Goal: Task Accomplishment & Management: Use online tool/utility

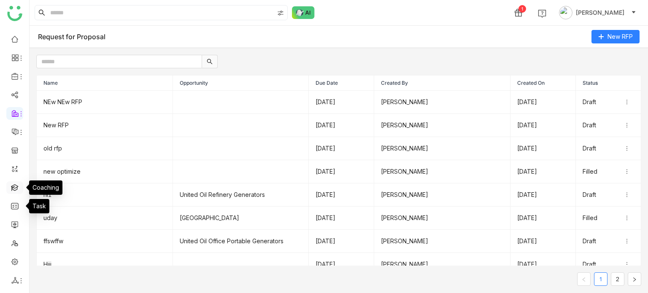
click at [16, 188] on link at bounding box center [15, 186] width 8 height 7
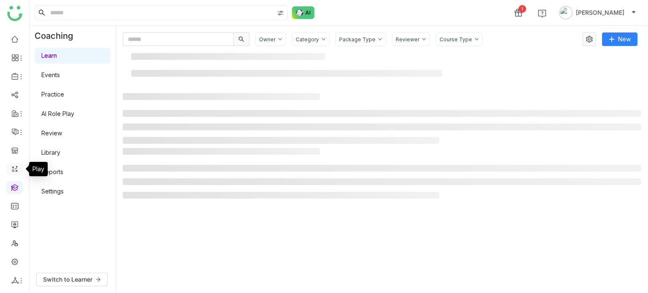
click at [16, 165] on link at bounding box center [15, 168] width 8 height 7
click at [19, 209] on link at bounding box center [15, 205] width 8 height 7
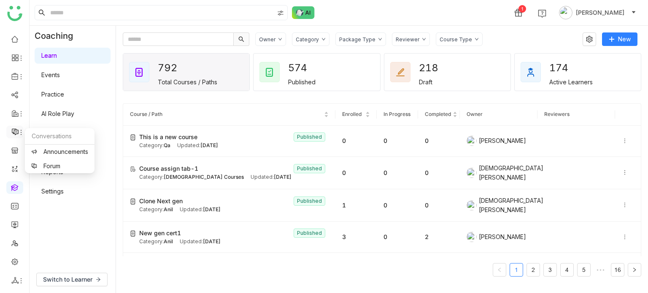
click at [18, 133] on icon at bounding box center [21, 132] width 7 height 7
click at [15, 172] on link at bounding box center [15, 168] width 8 height 7
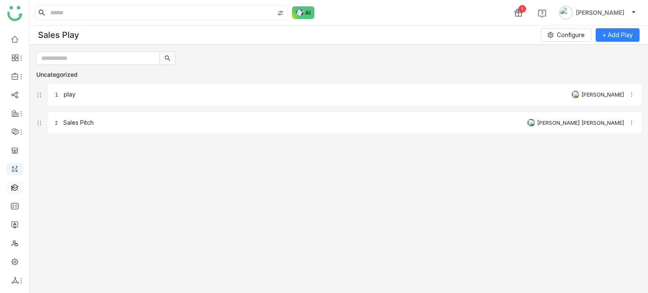
click at [15, 191] on link at bounding box center [15, 186] width 8 height 7
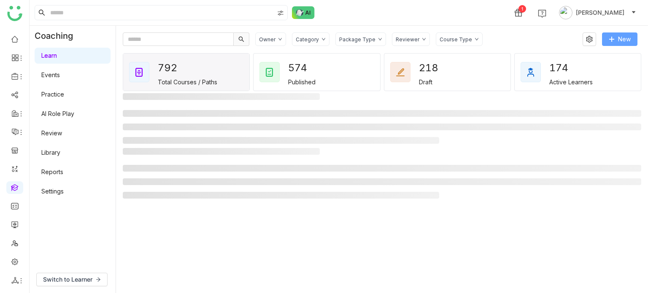
click at [616, 45] on button "New" at bounding box center [619, 38] width 35 height 13
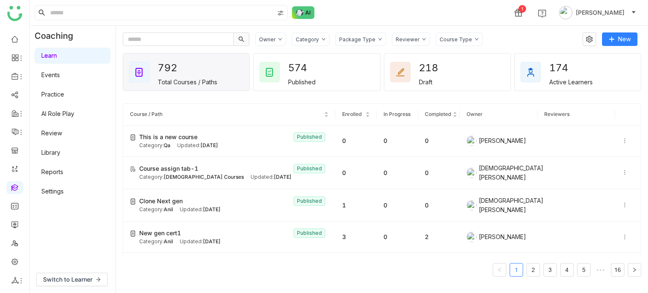
click at [598, 48] on div "Owner Category Package Type Reviewer Course Type New 792 Total Courses / Paths …" at bounding box center [382, 159] width 518 height 254
click at [623, 40] on span "New" at bounding box center [624, 39] width 13 height 9
click at [609, 54] on span "New Course" at bounding box center [592, 56] width 43 height 9
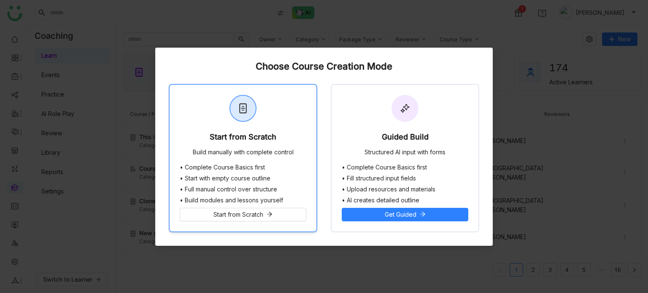
click at [275, 118] on div "Start from Scratch Build manually with complete control" at bounding box center [243, 124] width 147 height 79
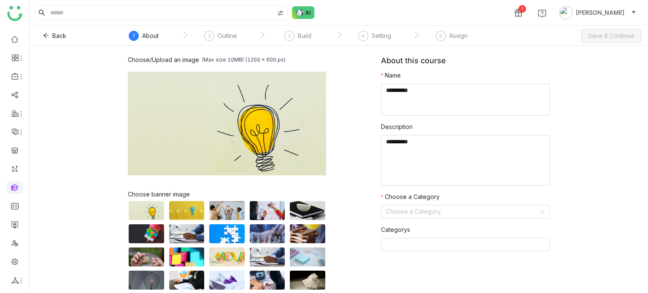
click at [51, 27] on div "Back ` 1 About ` 2 Outline ` 3 Build ` 4 Setting ` 5 Assign" at bounding box center [281, 36] width 491 height 20
click at [46, 37] on icon at bounding box center [46, 35] width 6 height 6
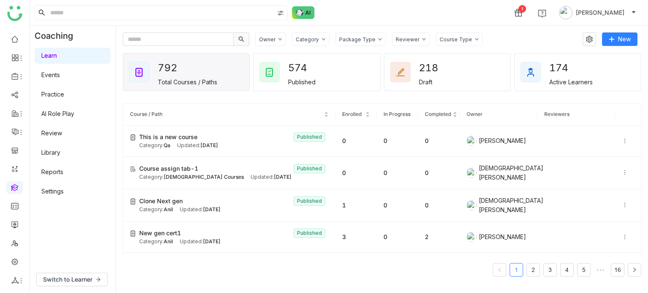
click at [73, 117] on link "AI Role Play" at bounding box center [57, 113] width 33 height 7
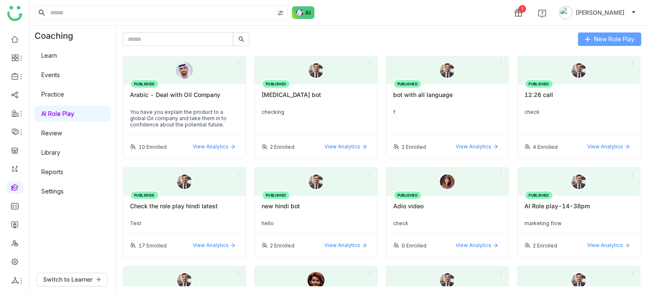
click at [624, 39] on span "New Role Play" at bounding box center [614, 39] width 40 height 9
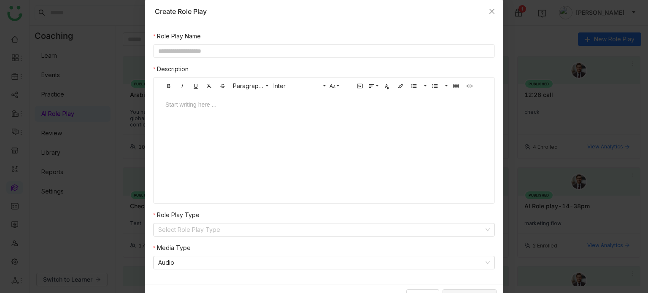
click at [360, 51] on input "text" at bounding box center [324, 50] width 342 height 13
type input "*"
type input "**********"
click at [319, 228] on input at bounding box center [321, 229] width 326 height 13
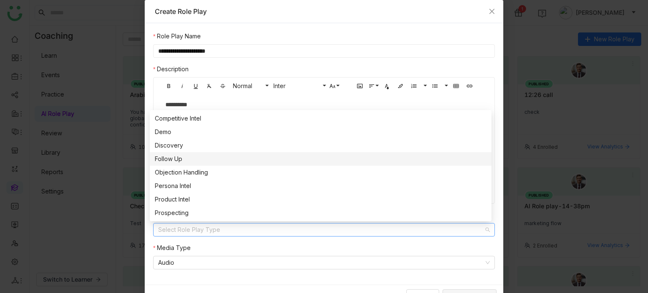
click at [198, 150] on div "Discovery" at bounding box center [320, 145] width 331 height 9
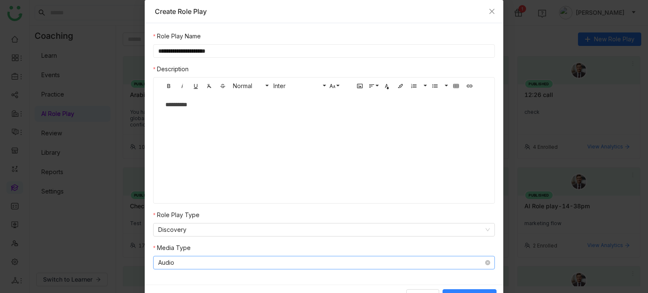
click at [188, 263] on nz-select-item "Audio" at bounding box center [323, 262] width 331 height 13
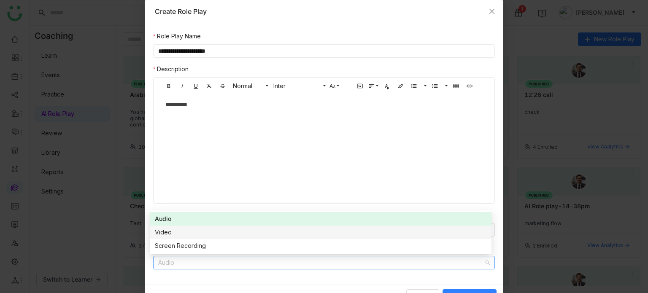
click at [185, 231] on div "Video" at bounding box center [320, 232] width 331 height 9
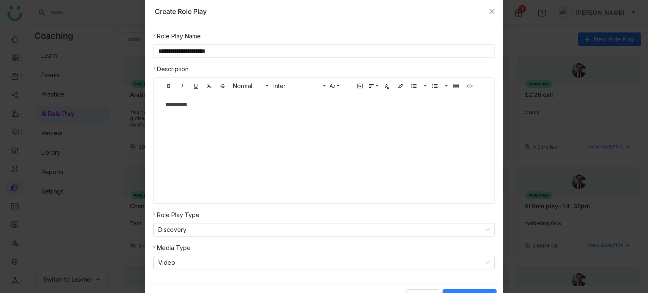
scroll to position [13, 0]
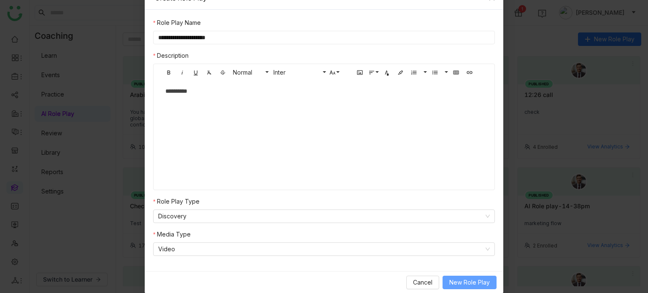
click at [462, 284] on span "New Role Play" at bounding box center [469, 282] width 40 height 9
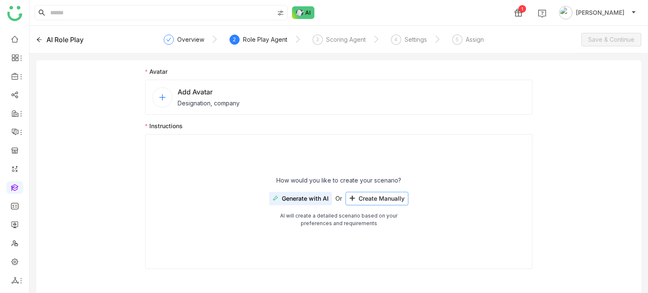
click at [390, 200] on span "Create Manually" at bounding box center [381, 198] width 46 height 7
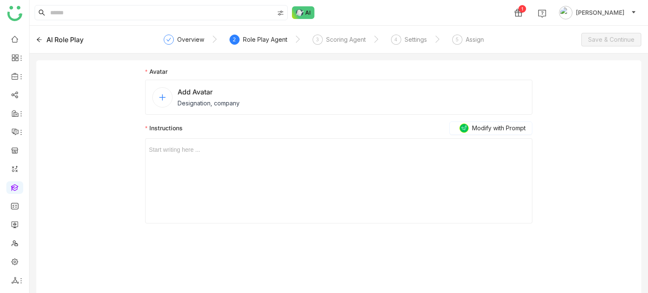
click at [320, 89] on div "Add Avatar Designation, company" at bounding box center [338, 97] width 387 height 35
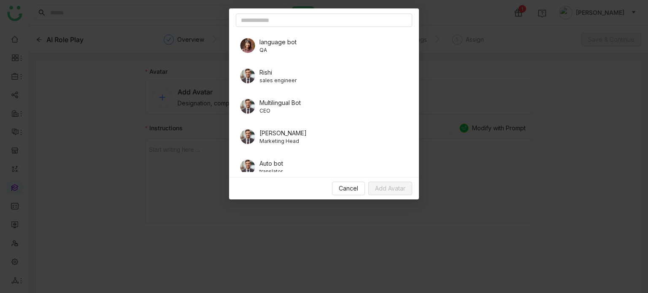
click at [258, 47] on div "language bot QA" at bounding box center [324, 46] width 176 height 24
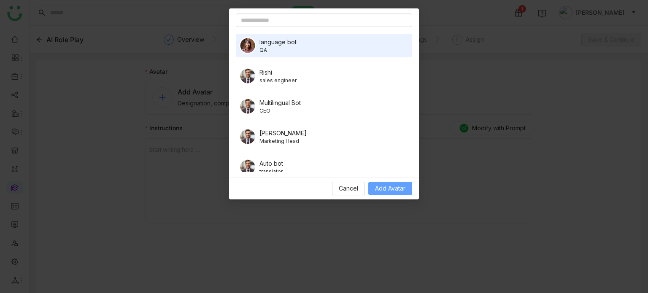
click at [398, 182] on button "Add Avatar" at bounding box center [390, 188] width 44 height 13
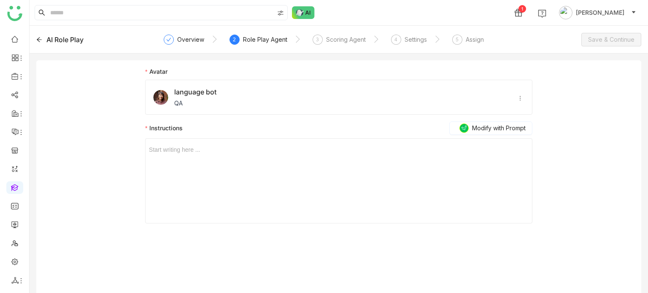
click at [324, 158] on div "Start writing here ..." at bounding box center [339, 181] width 380 height 84
click at [296, 153] on div at bounding box center [339, 149] width 380 height 9
click at [320, 39] on div "3" at bounding box center [317, 40] width 10 height 10
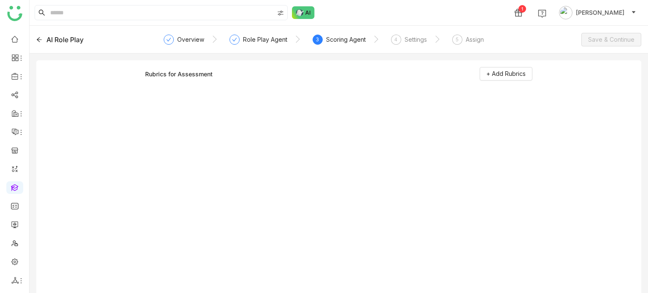
click at [499, 66] on div "Rubrics for Assessment + Add Rubrics" at bounding box center [338, 180] width 605 height 240
click at [501, 69] on button "+ Add Rubrics" at bounding box center [505, 73] width 53 height 13
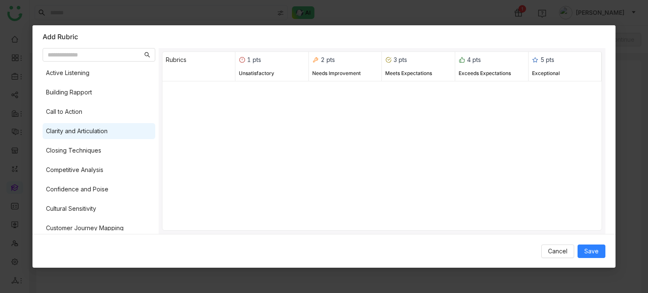
drag, startPoint x: 74, startPoint y: 111, endPoint x: 80, endPoint y: 124, distance: 14.0
click at [74, 111] on div "Call to Action" at bounding box center [64, 111] width 36 height 9
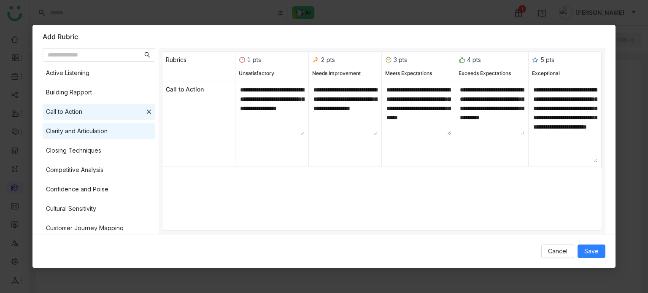
drag, startPoint x: 81, startPoint y: 127, endPoint x: 84, endPoint y: 139, distance: 11.9
click at [81, 127] on div "Clarity and Articulation" at bounding box center [77, 131] width 62 height 9
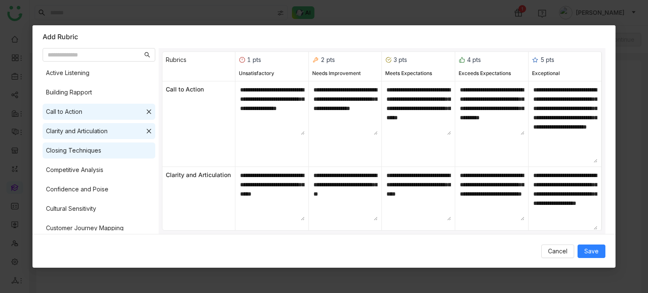
click at [88, 147] on div "Closing Techniques" at bounding box center [73, 150] width 55 height 9
click at [588, 252] on span "Save" at bounding box center [591, 251] width 14 height 9
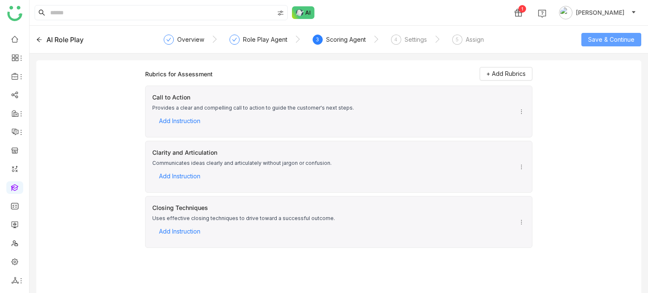
click at [617, 38] on span "Save & Continue" at bounding box center [611, 39] width 46 height 9
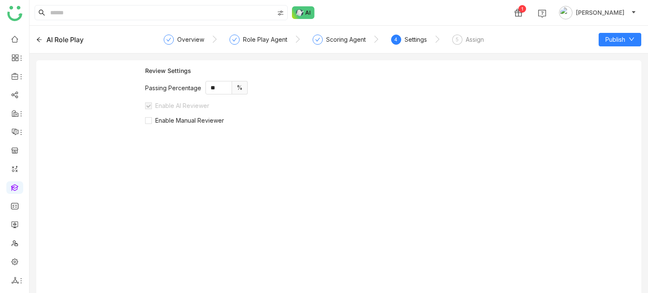
click at [172, 130] on div "Review Settings Passing Percentage ** % Enable AI Reviewer Enable Manual Review…" at bounding box center [338, 183] width 387 height 233
click at [182, 126] on div "Review Settings Passing Percentage ** % Enable AI Reviewer Enable Manual Review…" at bounding box center [338, 183] width 387 height 233
click at [192, 120] on span "Enable Manual Reviewer" at bounding box center [189, 120] width 75 height 7
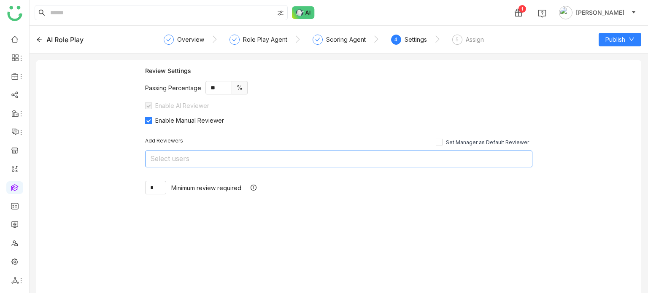
click at [211, 158] on nz-select-top-control "Select users" at bounding box center [338, 159] width 387 height 17
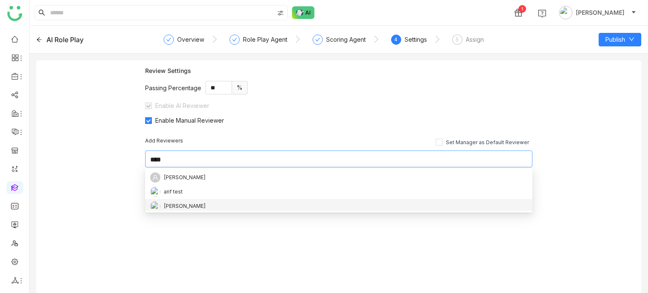
type input "****"
drag, startPoint x: 182, startPoint y: 208, endPoint x: 108, endPoint y: 185, distance: 77.4
click at [182, 208] on div "[PERSON_NAME]" at bounding box center [185, 206] width 42 height 9
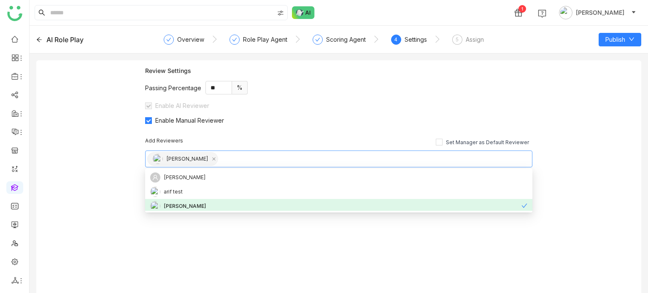
click at [90, 175] on div "Review Settings Passing Percentage ** % Enable AI Reviewer Enable Manual Review…" at bounding box center [338, 180] width 605 height 240
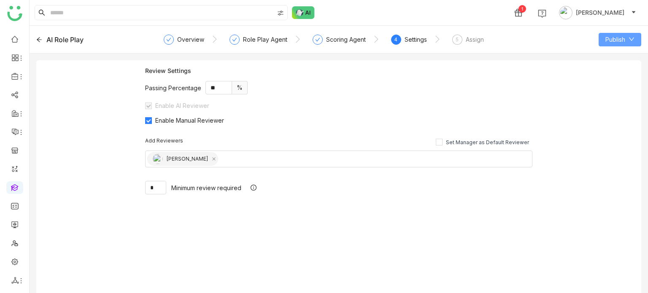
click at [628, 44] on button "Publish" at bounding box center [619, 39] width 43 height 13
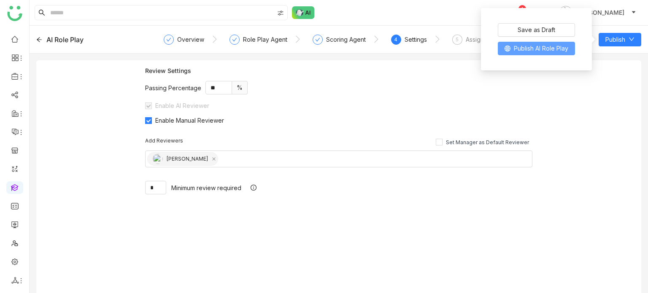
click at [542, 52] on span "Publish AI Role Play" at bounding box center [541, 48] width 54 height 9
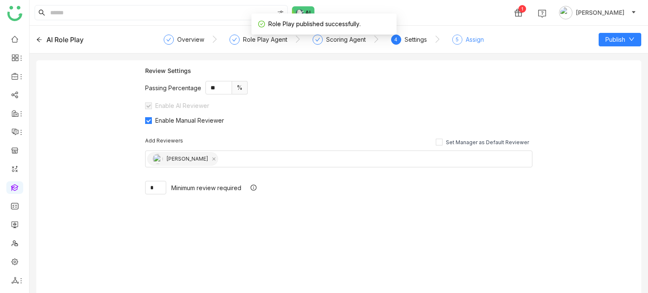
click at [468, 43] on div "Assign" at bounding box center [475, 40] width 18 height 10
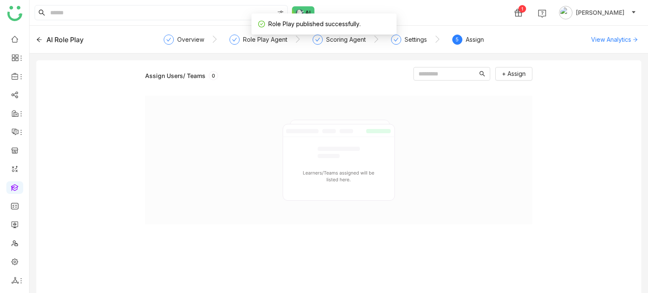
click at [508, 83] on div "+ Assign" at bounding box center [472, 75] width 119 height 17
click at [521, 77] on span "+ Assign" at bounding box center [514, 73] width 24 height 9
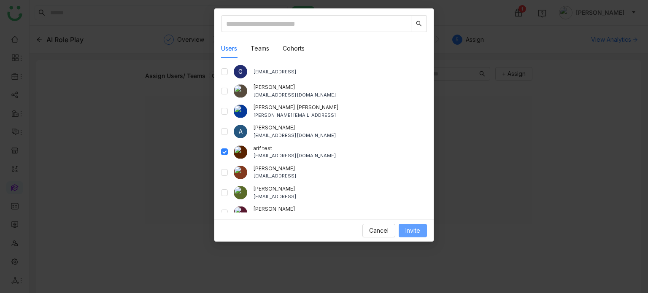
click at [412, 231] on span "Invite" at bounding box center [412, 230] width 15 height 9
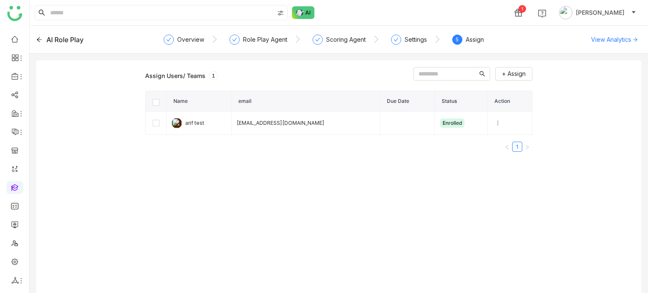
click at [42, 38] on div "AI Role Play" at bounding box center [96, 40] width 121 height 10
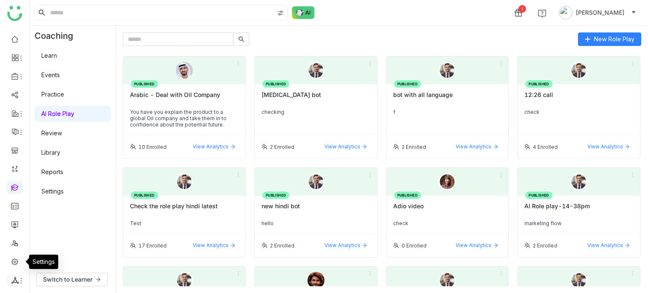
click at [19, 282] on icon at bounding box center [21, 280] width 7 height 7
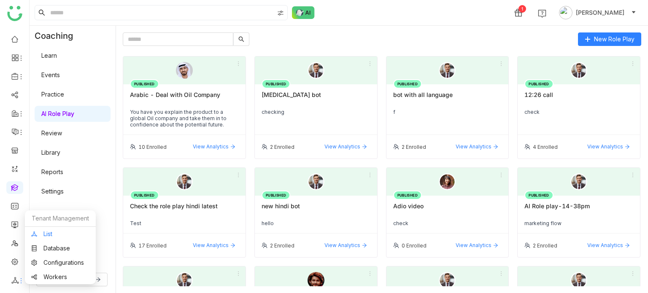
click at [75, 233] on link "List" at bounding box center [60, 234] width 58 height 6
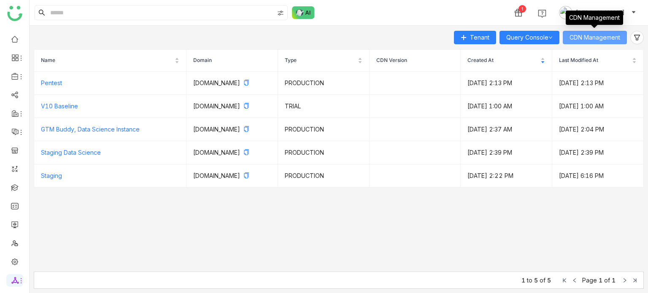
click at [624, 33] on button "CDN Management" at bounding box center [595, 37] width 64 height 13
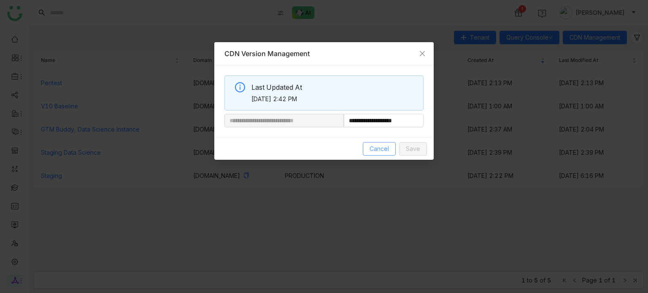
click at [377, 148] on span "Cancel" at bounding box center [378, 148] width 19 height 9
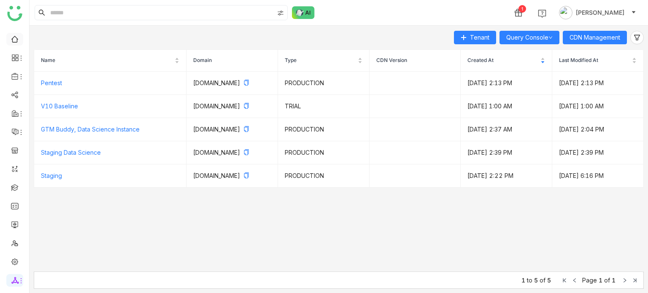
click at [16, 38] on link at bounding box center [15, 38] width 8 height 7
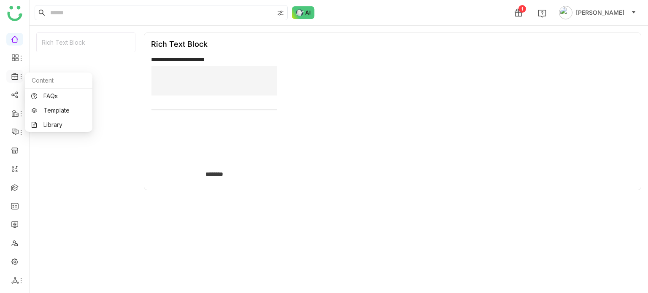
click at [14, 76] on span at bounding box center [14, 76] width 4 height 0
click at [43, 124] on link "Library" at bounding box center [58, 125] width 55 height 6
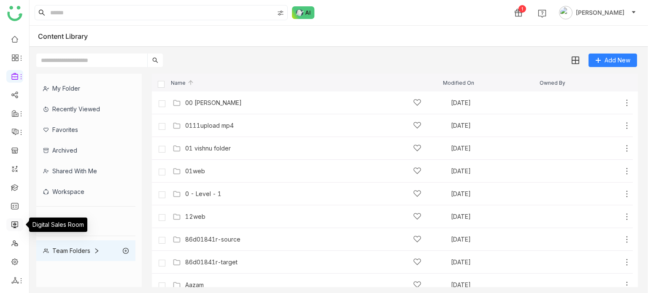
click at [17, 226] on link at bounding box center [15, 224] width 8 height 7
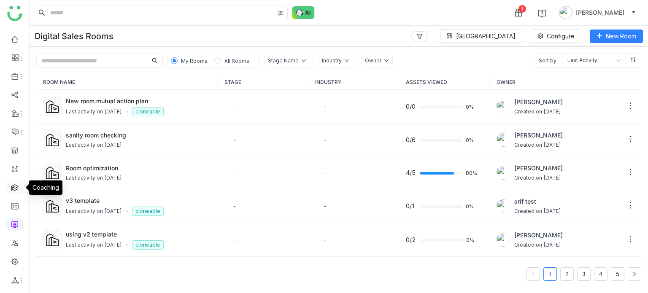
click at [12, 189] on link at bounding box center [15, 186] width 8 height 7
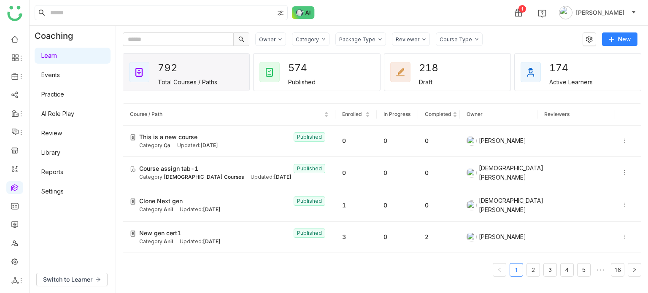
click at [62, 116] on link "AI Role Play" at bounding box center [57, 113] width 33 height 7
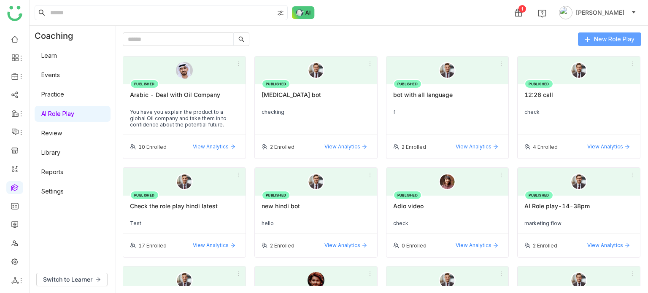
click at [628, 41] on span "New Role Play" at bounding box center [614, 39] width 40 height 9
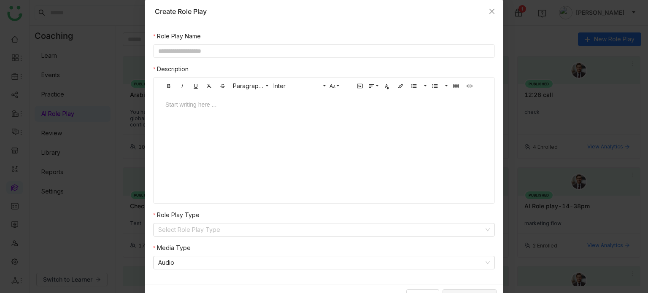
click at [283, 36] on nz-form-label "Role Play Name" at bounding box center [324, 38] width 342 height 13
click at [281, 52] on input "text" at bounding box center [324, 50] width 342 height 13
type input "**********"
click at [238, 232] on input at bounding box center [321, 229] width 326 height 13
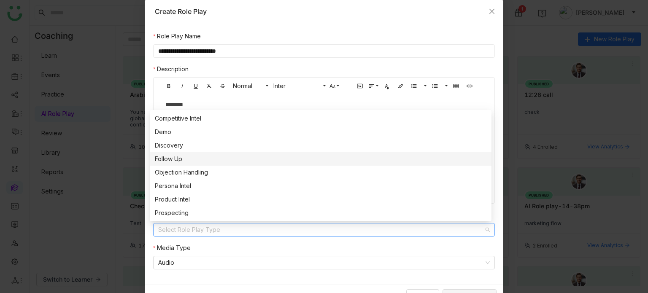
click at [211, 162] on div "Follow Up" at bounding box center [320, 158] width 331 height 9
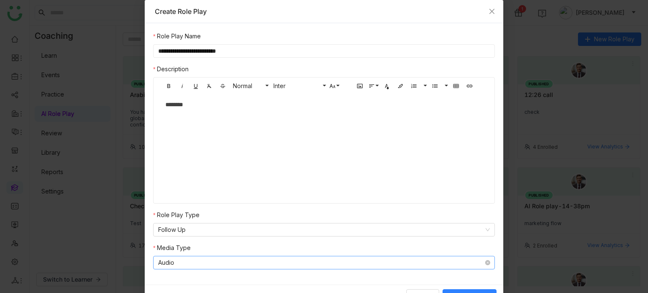
click at [226, 267] on nz-select-item "Audio" at bounding box center [323, 262] width 331 height 13
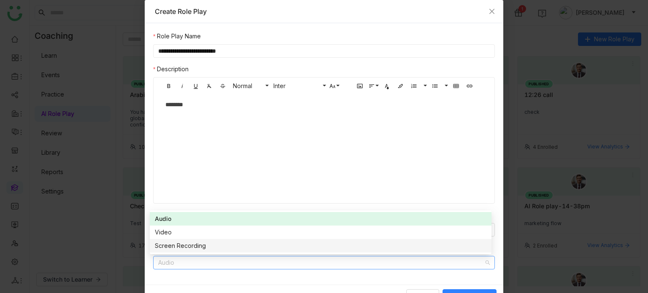
click at [273, 247] on div "Screen Recording" at bounding box center [320, 245] width 331 height 9
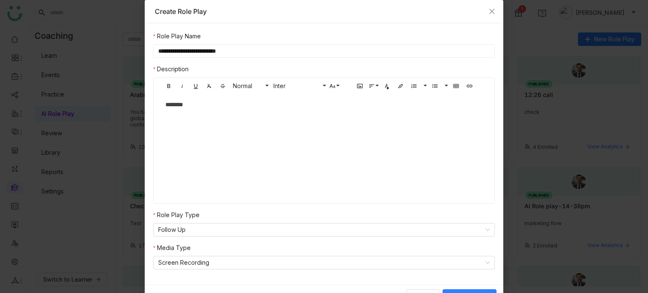
scroll to position [13, 0]
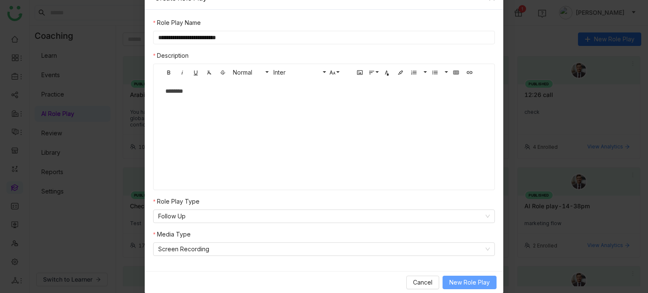
drag, startPoint x: 481, startPoint y: 283, endPoint x: 404, endPoint y: 224, distance: 96.8
click at [481, 283] on span "New Role Play" at bounding box center [469, 282] width 40 height 9
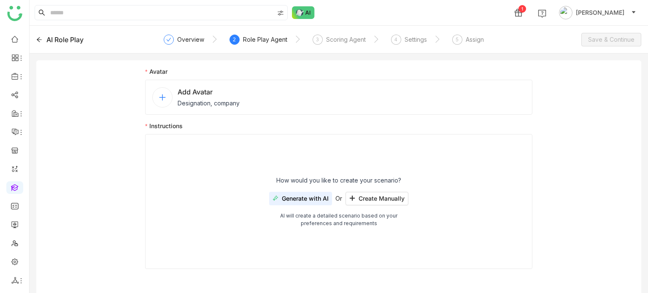
click at [310, 94] on div "Add Avatar Designation, company" at bounding box center [338, 97] width 387 height 35
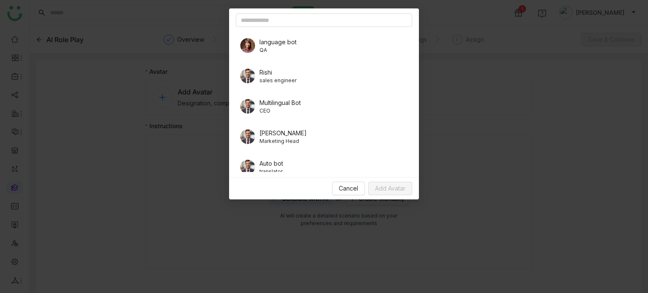
click at [274, 75] on span "Rishi" at bounding box center [277, 72] width 37 height 9
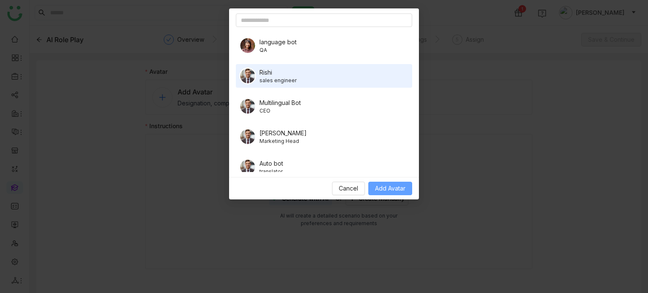
click at [405, 193] on button "Add Avatar" at bounding box center [390, 188] width 44 height 13
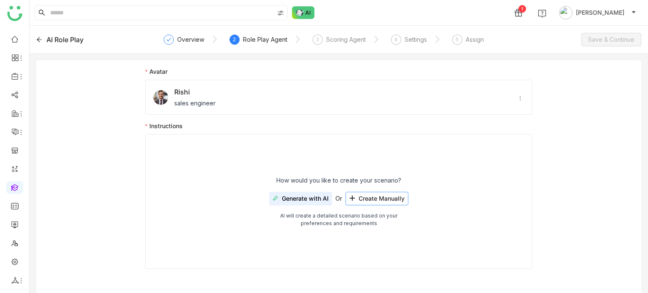
click at [376, 202] on button "Create Manually" at bounding box center [376, 198] width 63 height 13
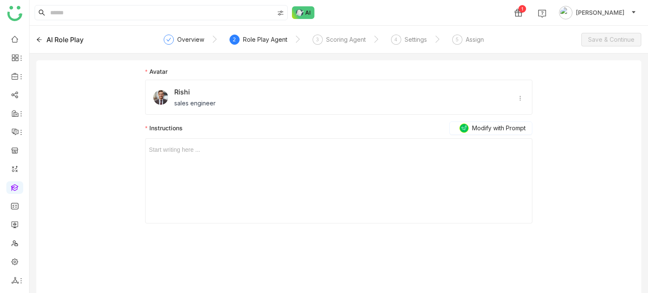
click at [228, 166] on div "Start writing here ..." at bounding box center [339, 181] width 380 height 84
click at [228, 152] on div at bounding box center [339, 149] width 380 height 9
click at [321, 45] on div "3 Scoring Agent" at bounding box center [338, 42] width 53 height 15
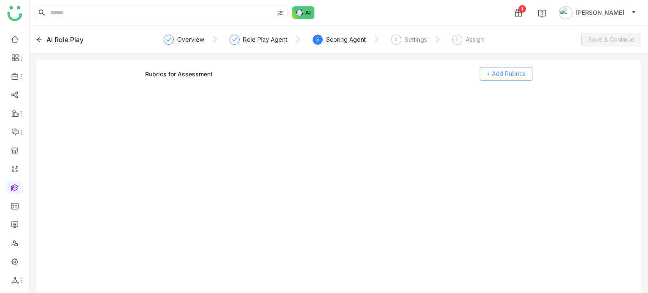
click at [493, 75] on span "+ Add Rubrics" at bounding box center [505, 73] width 39 height 9
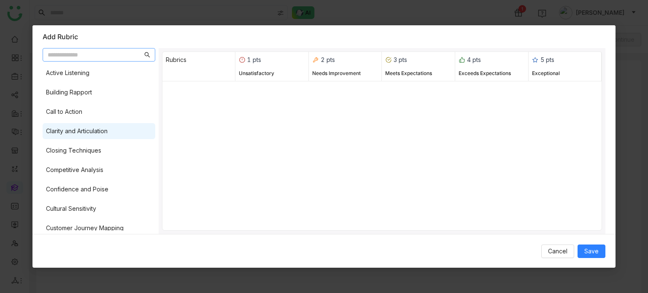
click at [69, 127] on div "Clarity and Articulation" at bounding box center [77, 131] width 62 height 9
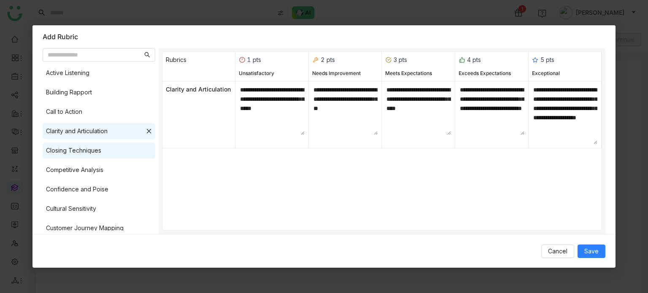
click at [74, 153] on div "Closing Techniques" at bounding box center [73, 150] width 55 height 9
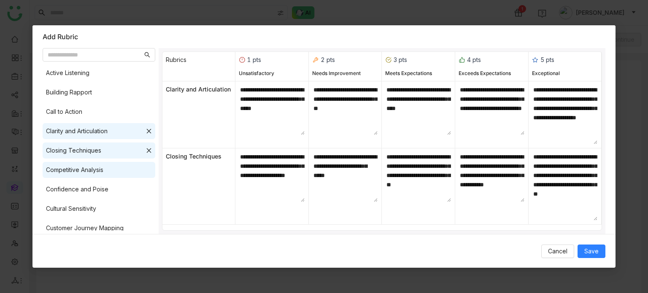
click at [79, 172] on div "Competitive Analysis" at bounding box center [74, 169] width 57 height 9
click at [597, 261] on div "Cancel Save" at bounding box center [323, 251] width 583 height 34
click at [600, 249] on button "Save" at bounding box center [591, 251] width 28 height 13
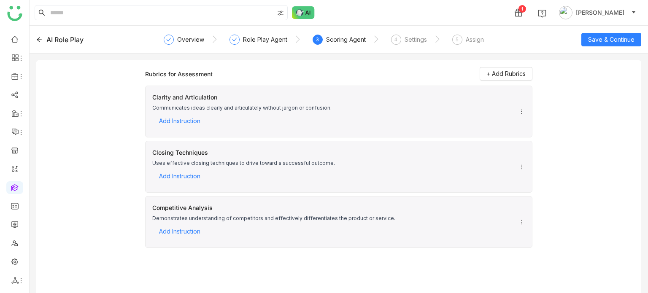
click at [408, 33] on nz-steps "Overview Role Play Agent 3 Scoring Agent 4 Settings 5 Assign" at bounding box center [339, 40] width 340 height 20
click at [409, 47] on div "4 Settings" at bounding box center [409, 42] width 36 height 15
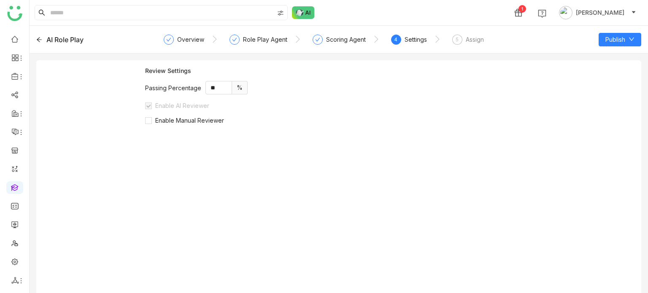
click at [189, 124] on div "Review Settings Passing Percentage ** % Enable AI Reviewer Enable Manual Review…" at bounding box center [338, 183] width 387 height 233
click at [193, 121] on span "Enable Manual Reviewer" at bounding box center [189, 120] width 75 height 7
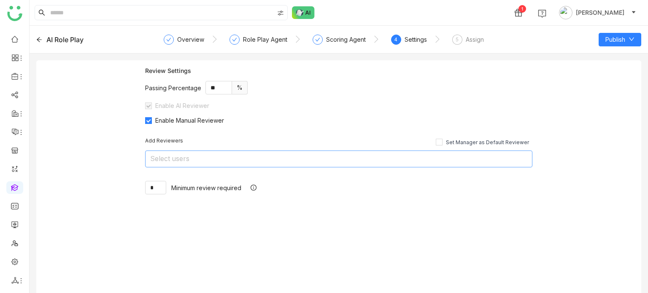
click at [220, 156] on nz-select-top-control "Select users" at bounding box center [338, 159] width 387 height 17
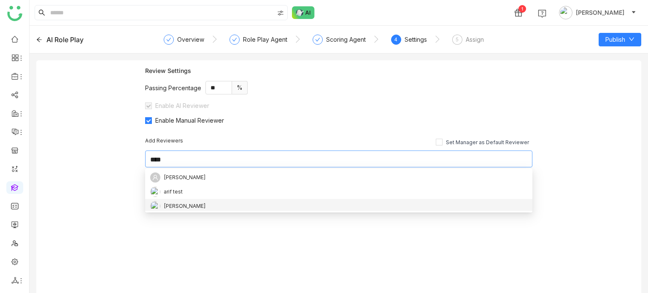
type input "****"
click at [182, 203] on div "[PERSON_NAME]" at bounding box center [185, 206] width 42 height 9
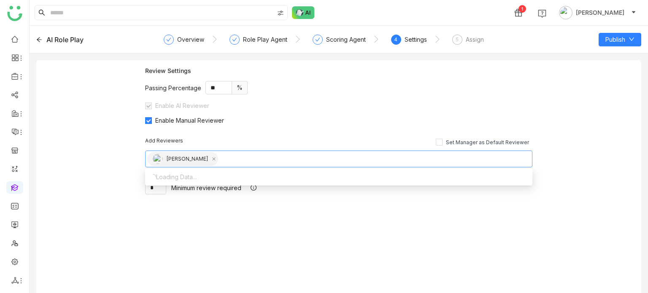
click at [110, 171] on div "Review Settings Passing Percentage ** % Enable AI Reviewer Enable Manual Review…" at bounding box center [338, 180] width 605 height 240
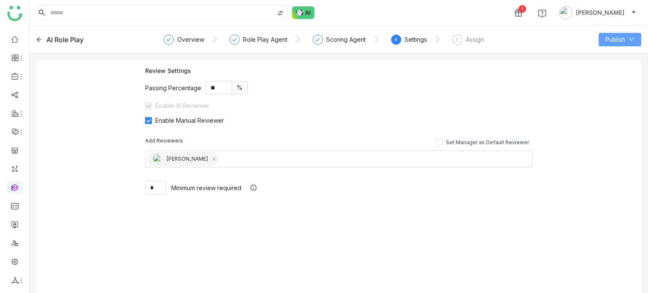
click at [630, 40] on icon at bounding box center [631, 39] width 6 height 6
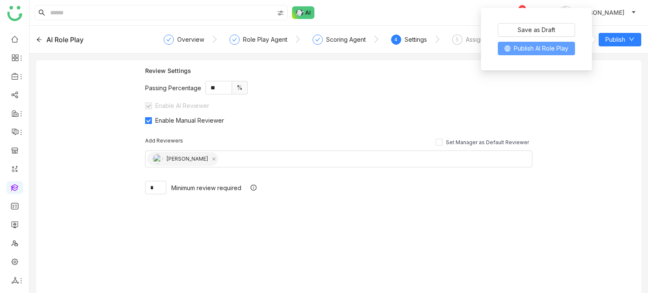
click at [553, 47] on span "Publish AI Role Play" at bounding box center [541, 48] width 54 height 9
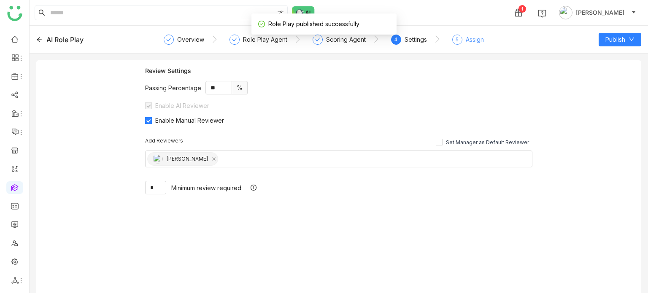
click at [468, 41] on div "Assign" at bounding box center [475, 40] width 18 height 10
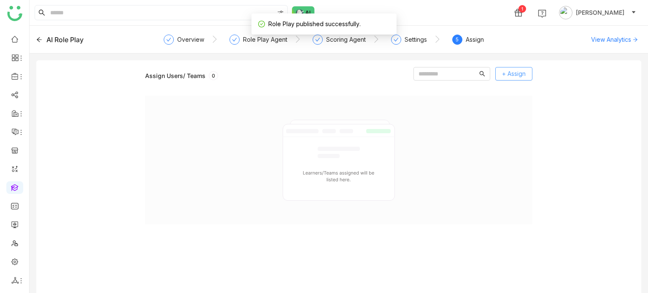
click at [521, 77] on span "+ Assign" at bounding box center [514, 73] width 24 height 9
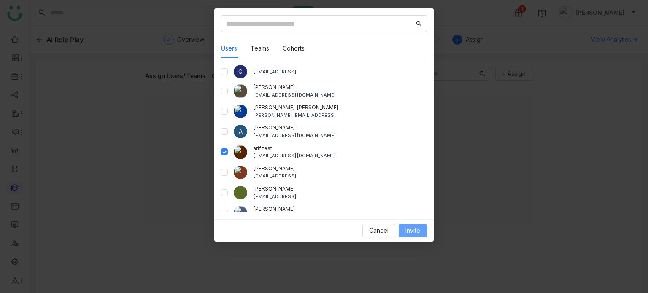
click at [418, 231] on span "Invite" at bounding box center [412, 230] width 15 height 9
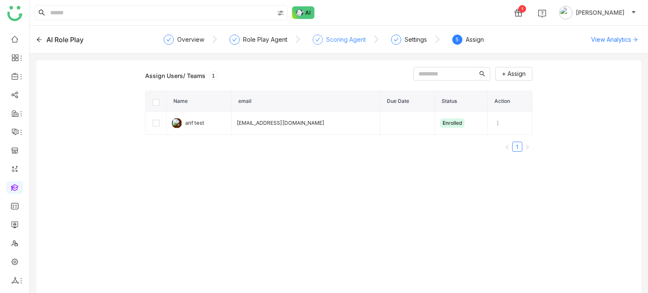
click at [331, 35] on div "Scoring Agent" at bounding box center [346, 40] width 40 height 10
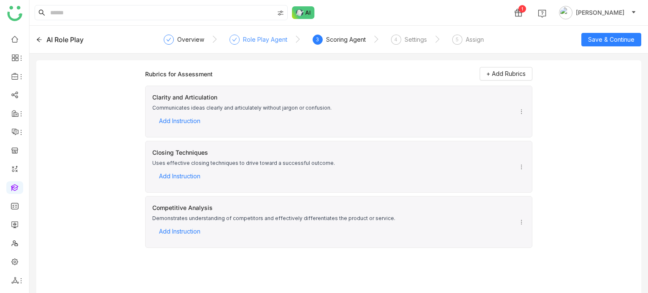
click at [238, 41] on div at bounding box center [234, 40] width 10 height 10
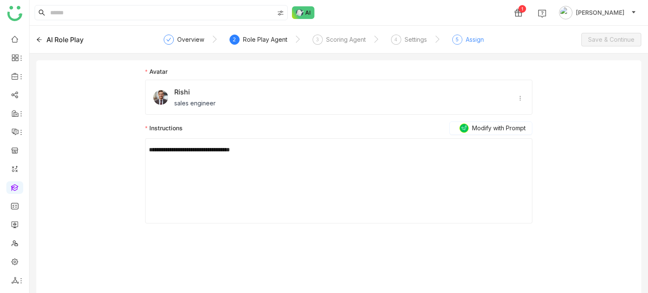
click at [470, 40] on div "Assign" at bounding box center [475, 40] width 18 height 10
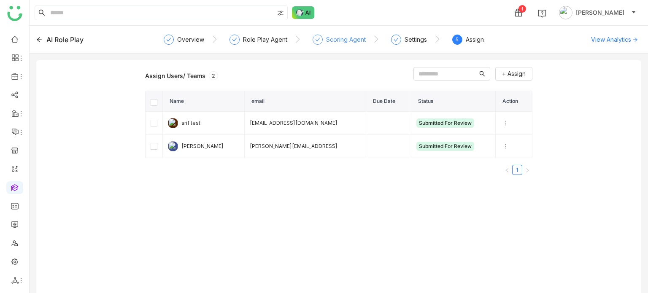
click at [339, 42] on div "Scoring Agent" at bounding box center [346, 40] width 40 height 10
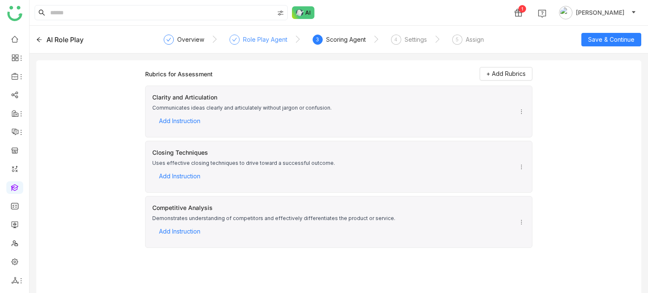
click at [269, 42] on div "Role Play Agent" at bounding box center [265, 40] width 44 height 10
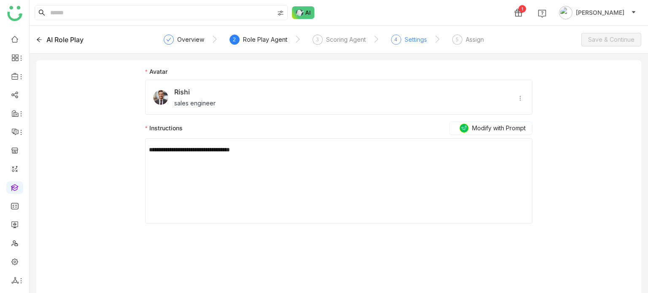
click at [401, 42] on div "4 Settings" at bounding box center [409, 42] width 36 height 15
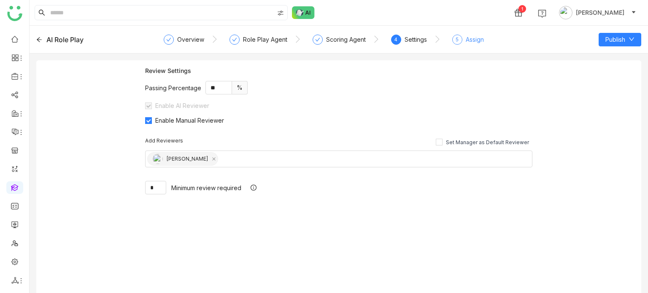
click at [474, 35] on div "Assign" at bounding box center [475, 40] width 18 height 10
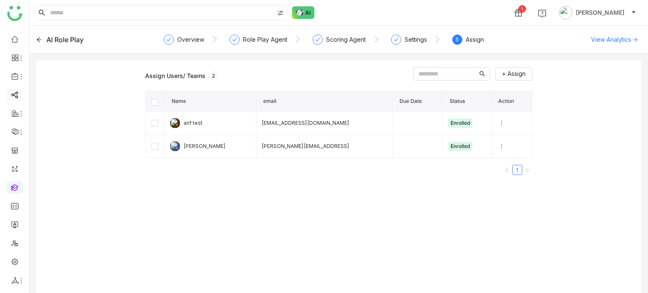
click at [19, 94] on link at bounding box center [15, 94] width 8 height 7
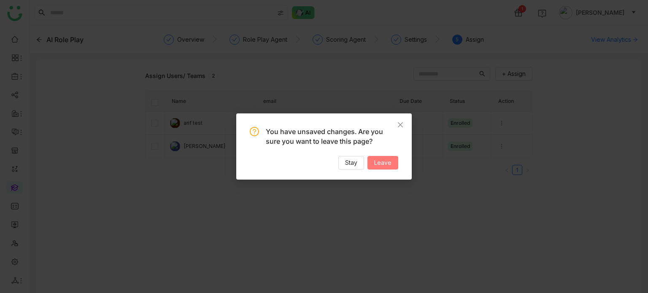
click at [389, 157] on button "Leave" at bounding box center [382, 162] width 31 height 13
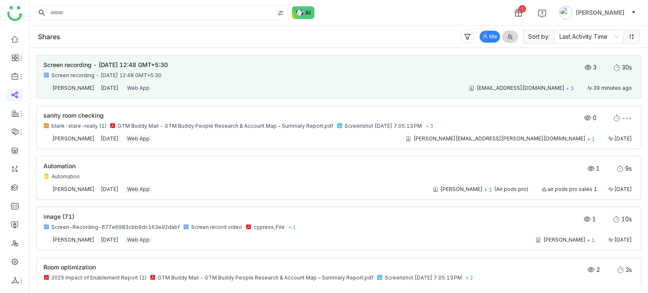
click at [383, 83] on div "Screen recording - 6 October 2025 at 12:48 GMT+5:30 Screen recording - 6 Octobe…" at bounding box center [338, 77] width 590 height 30
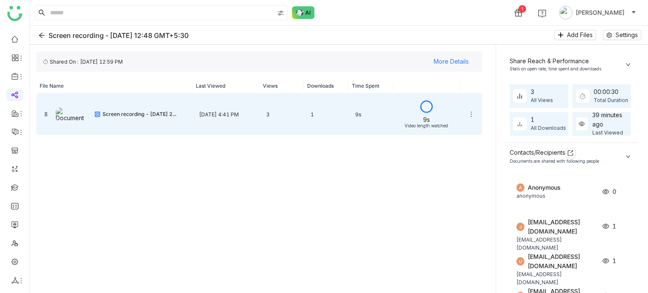
click at [333, 111] on div "1" at bounding box center [326, 115] width 45 height 20
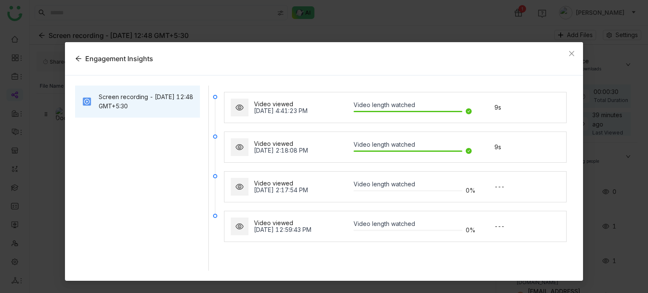
click at [313, 111] on div "Oct 7, 2025, 4:41:23 PM" at bounding box center [304, 111] width 100 height 7
click at [516, 199] on nz-card "Video viewed Oct 7, 2025, 2:17:54 PM Video length watched 0% ---" at bounding box center [395, 186] width 342 height 31
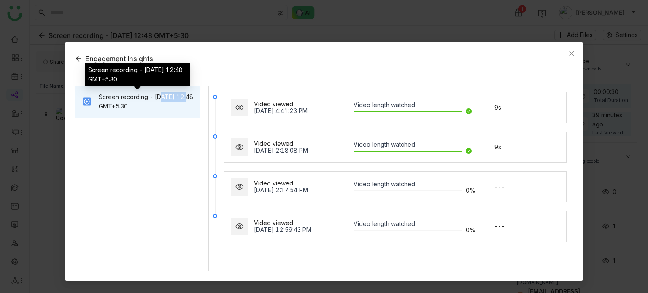
click at [167, 100] on div "Screen recording - 6 October 2025 at 12:48 GMT+5:30" at bounding box center [146, 101] width 95 height 19
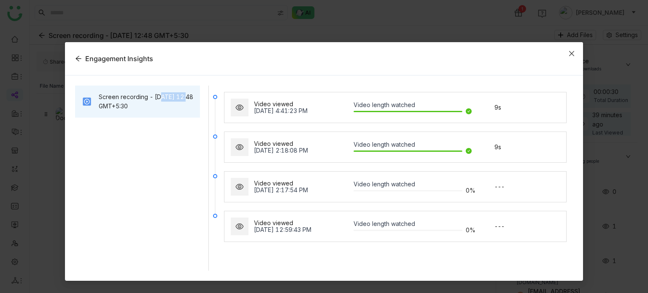
click at [572, 55] on icon "Close" at bounding box center [571, 53] width 7 height 7
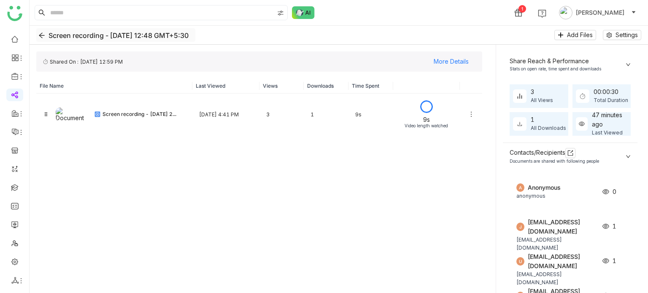
click at [39, 36] on icon "Back" at bounding box center [41, 35] width 7 height 7
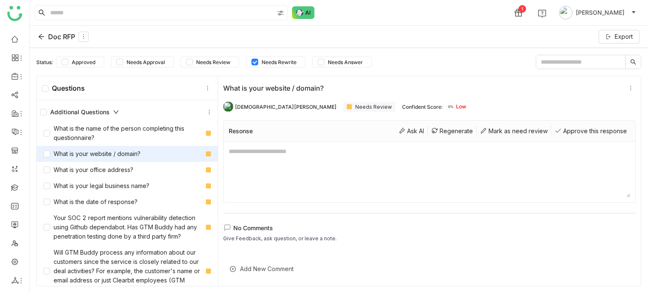
scroll to position [2, 0]
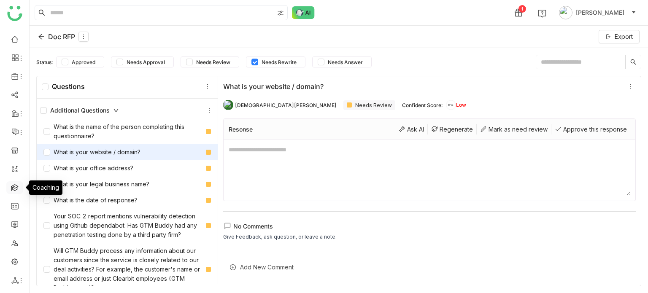
click at [13, 185] on link at bounding box center [15, 186] width 8 height 7
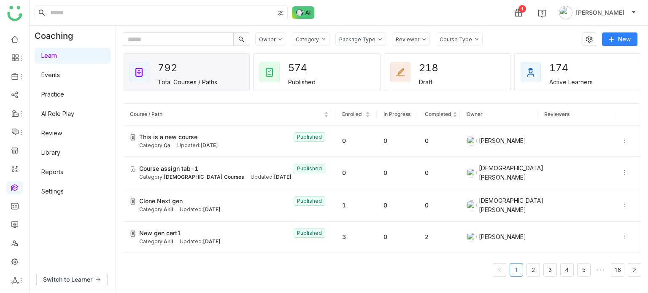
click at [74, 113] on link "AI Role Play" at bounding box center [57, 113] width 33 height 7
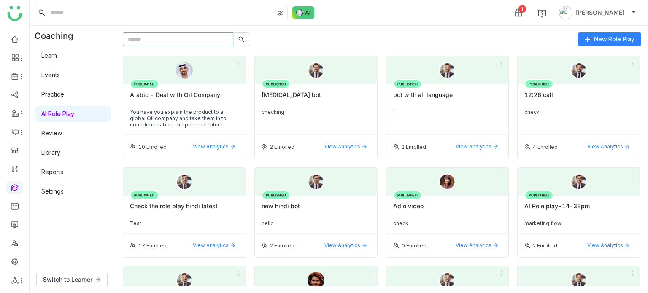
click at [198, 40] on input "text" at bounding box center [178, 38] width 110 height 13
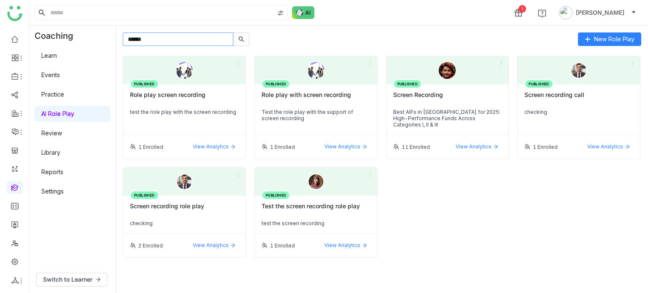
type input "******"
click at [215, 202] on div "Screen recording role play" at bounding box center [184, 209] width 109 height 14
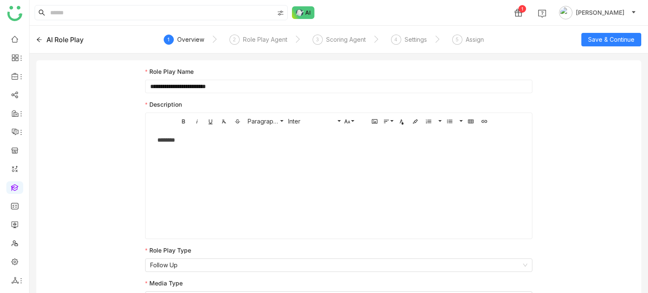
scroll to position [11, 0]
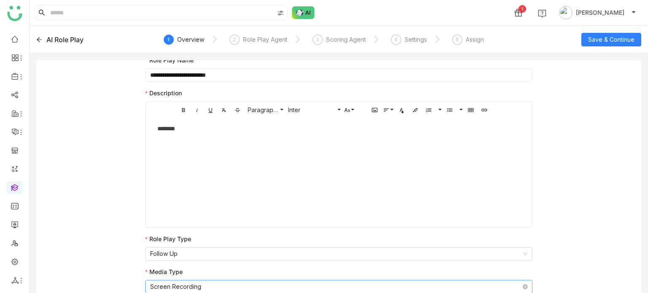
click at [297, 285] on nz-select-item "Screen Recording" at bounding box center [338, 286] width 377 height 13
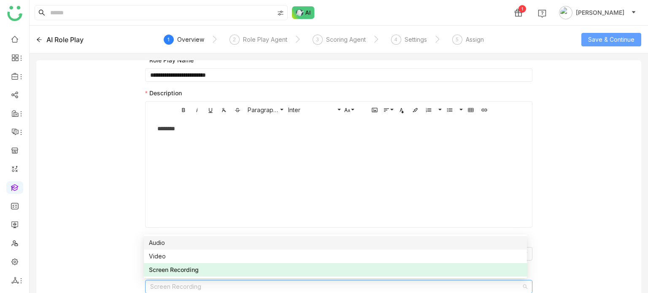
click at [631, 38] on span "Save & Continue" at bounding box center [611, 39] width 46 height 9
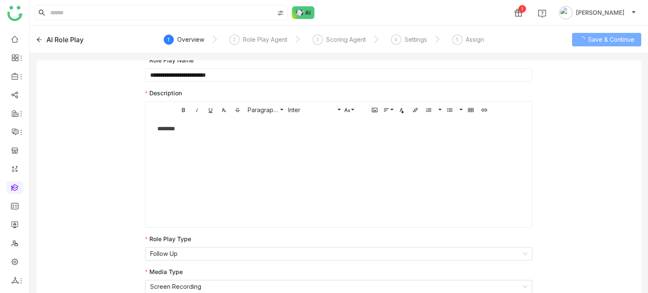
scroll to position [0, 0]
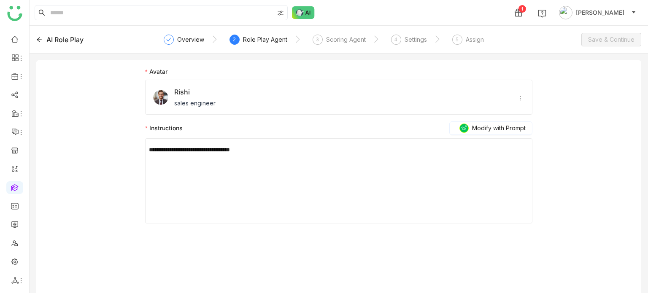
click at [343, 31] on nz-steps "Overview 2 Role Play Agent 3 Scoring Agent 4 Settings 5 Assign" at bounding box center [339, 40] width 340 height 20
click at [347, 40] on div "Scoring Agent" at bounding box center [346, 40] width 40 height 10
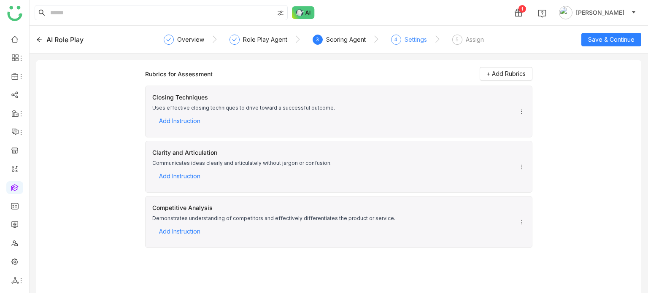
drag, startPoint x: 347, startPoint y: 40, endPoint x: 420, endPoint y: 35, distance: 73.5
click at [377, 35] on nz-steps "Overview Role Play Agent 3 Scoring Agent 4 Settings 5 Assign" at bounding box center [339, 40] width 340 height 20
click at [420, 35] on div "Settings" at bounding box center [415, 40] width 22 height 10
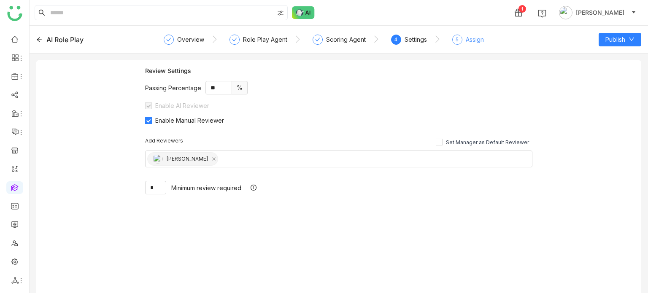
click at [472, 37] on div "Assign" at bounding box center [475, 40] width 18 height 10
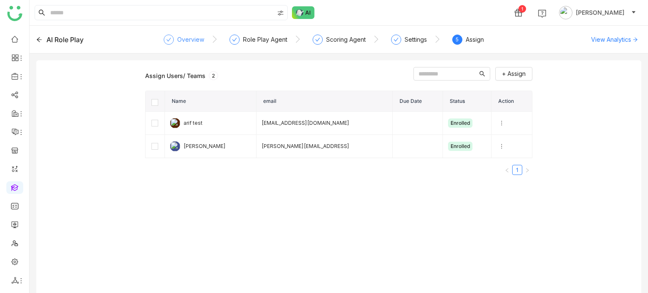
click at [194, 40] on div "Overview" at bounding box center [190, 40] width 27 height 10
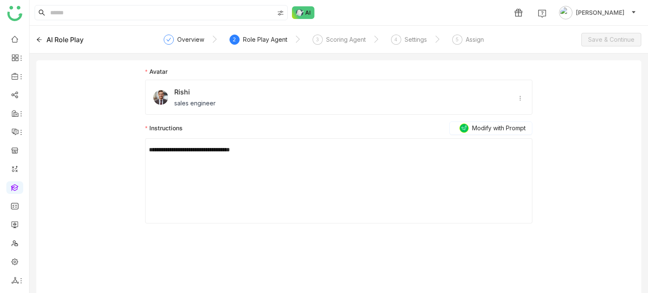
click at [46, 41] on div "AI Role Play" at bounding box center [64, 40] width 37 height 10
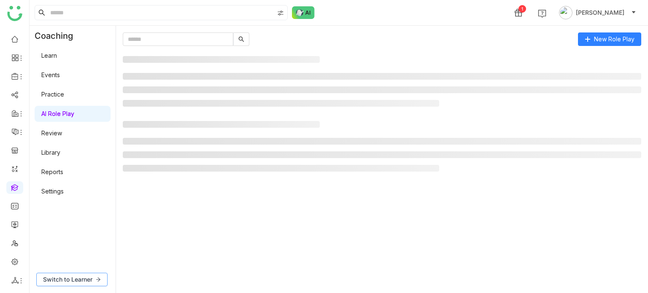
click at [64, 278] on span "Switch to Learner" at bounding box center [67, 279] width 49 height 9
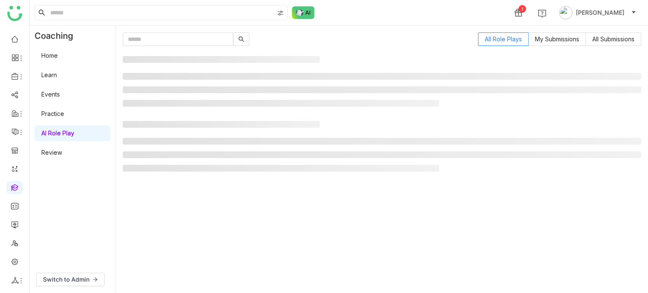
click at [58, 155] on link "Review" at bounding box center [51, 152] width 21 height 7
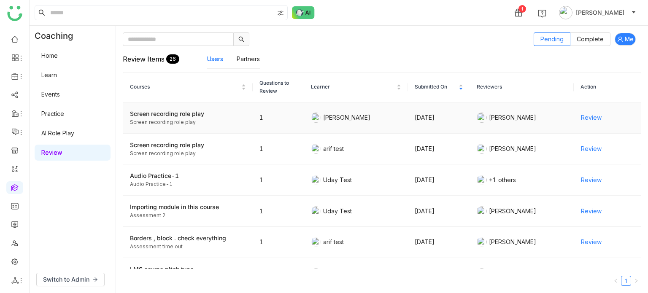
click at [178, 118] on div "Screen recording role play" at bounding box center [188, 113] width 116 height 9
drag, startPoint x: 74, startPoint y: 57, endPoint x: 80, endPoint y: 180, distance: 123.3
click at [58, 57] on link "Home" at bounding box center [49, 55] width 16 height 7
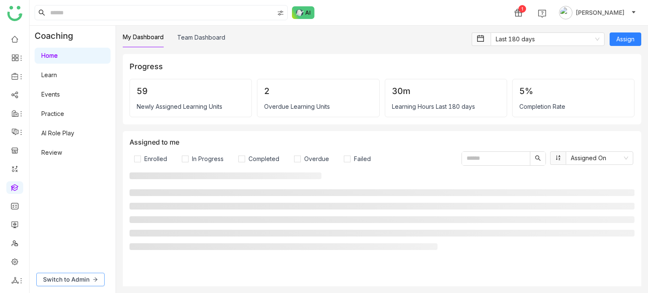
click at [85, 281] on span "Switch to Admin" at bounding box center [66, 279] width 46 height 9
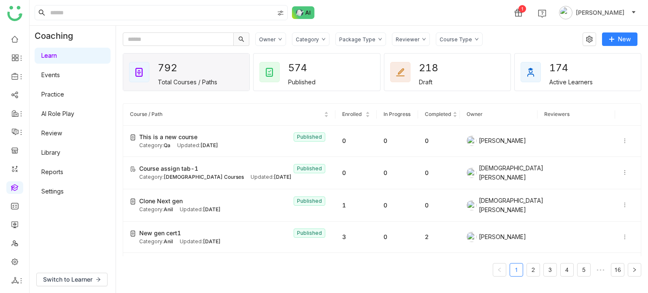
click at [59, 111] on link "AI Role Play" at bounding box center [57, 113] width 33 height 7
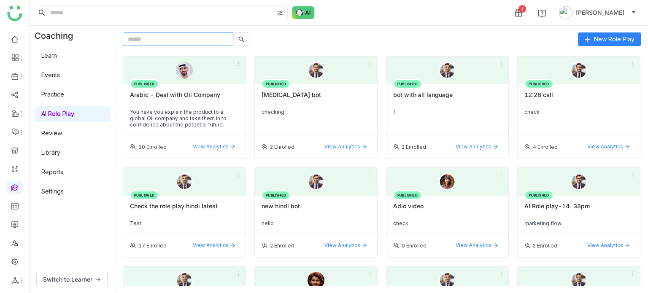
click at [173, 37] on input "text" at bounding box center [178, 38] width 110 height 13
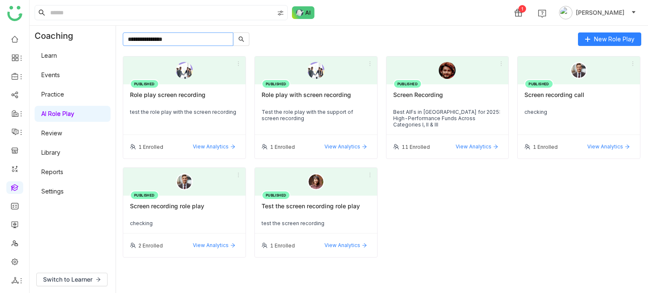
type input "**********"
click at [349, 196] on div "PUBLISHED Test the screen recording role play test the screen recording" at bounding box center [316, 215] width 122 height 38
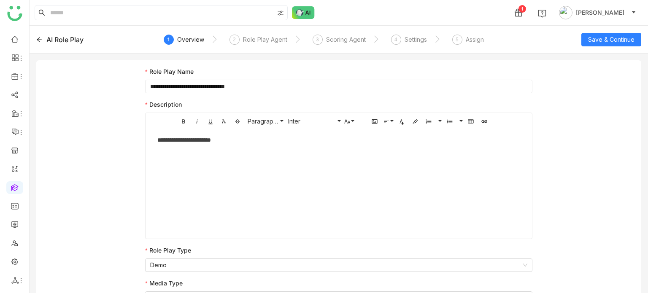
click at [415, 32] on nz-steps "1 Overview 2 Role Play Agent 3 Scoring Agent 4 Settings 5 Assign" at bounding box center [339, 40] width 340 height 20
click at [414, 38] on div "Settings" at bounding box center [415, 40] width 22 height 10
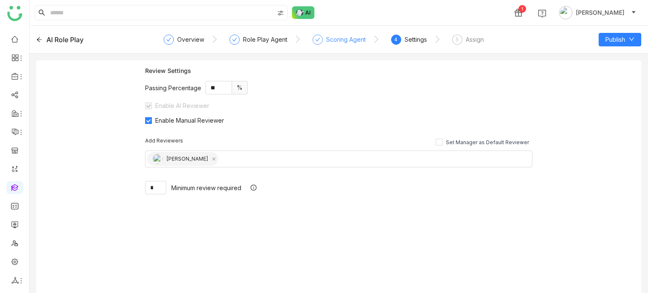
click at [327, 42] on div "Scoring Agent" at bounding box center [346, 40] width 40 height 10
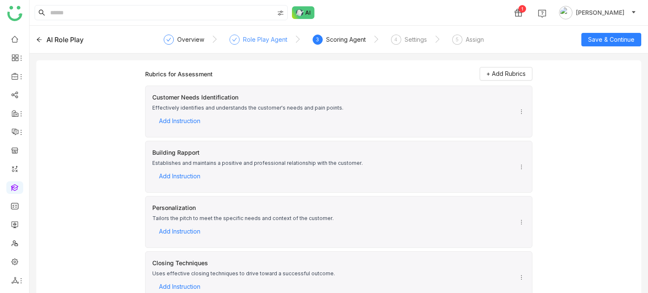
click at [268, 41] on div "Role Play Agent" at bounding box center [265, 40] width 44 height 10
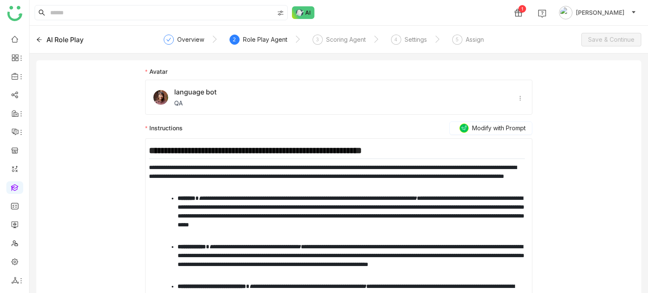
scroll to position [137, 0]
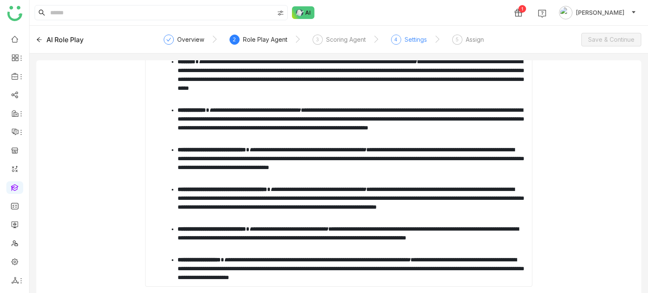
click at [416, 35] on div "Settings" at bounding box center [415, 40] width 22 height 10
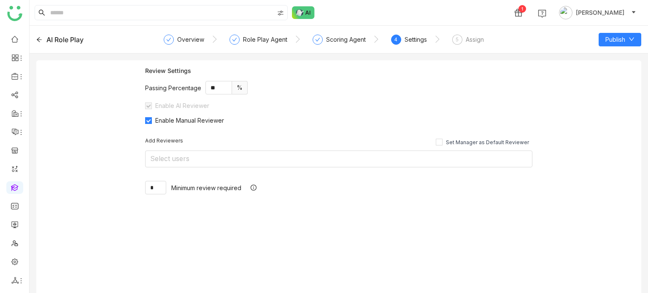
scroll to position [0, 0]
click at [233, 40] on icon at bounding box center [234, 39] width 5 height 5
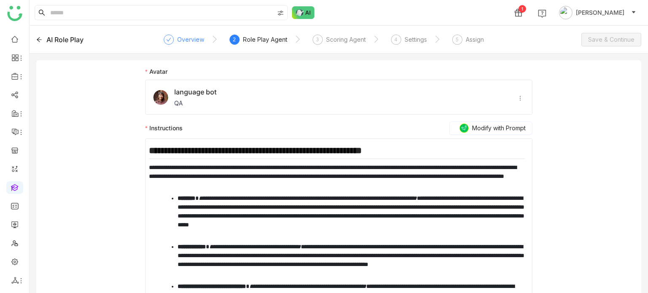
click at [198, 45] on div "Overview" at bounding box center [184, 42] width 40 height 15
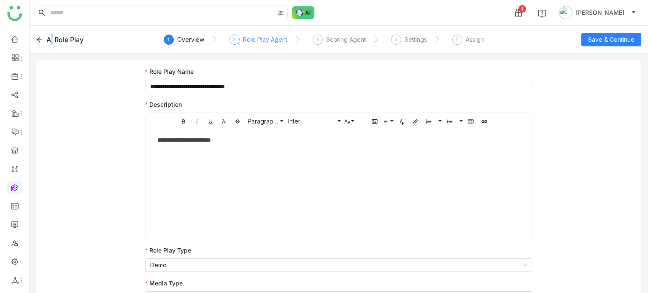
click at [51, 38] on div "AI Role Play" at bounding box center [64, 40] width 37 height 10
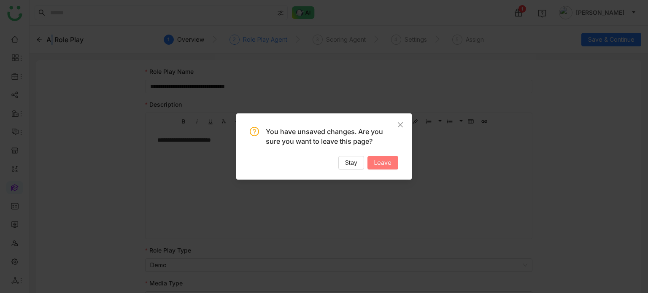
click at [391, 161] on span "Leave" at bounding box center [382, 162] width 17 height 9
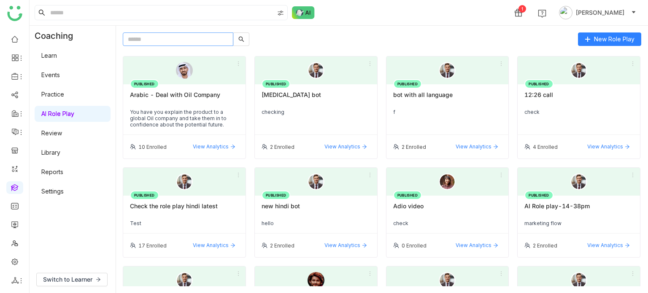
click at [193, 38] on input "text" at bounding box center [178, 38] width 110 height 13
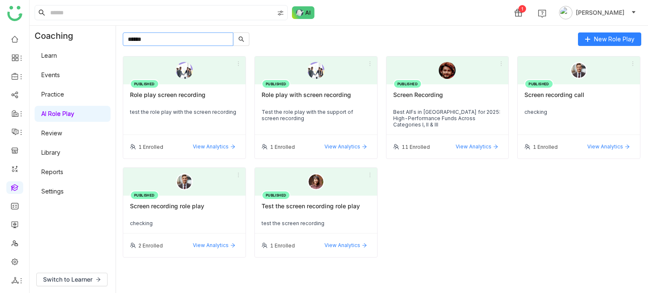
type input "******"
click at [207, 204] on div "Screen recording role play" at bounding box center [184, 209] width 109 height 14
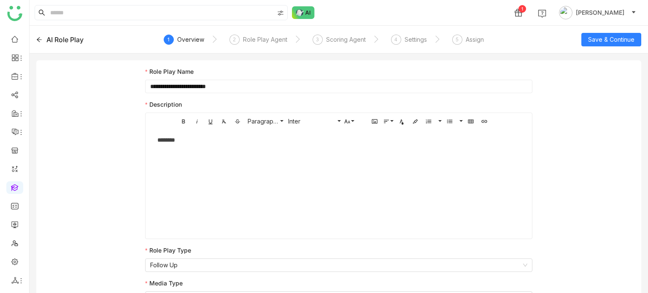
scroll to position [11, 0]
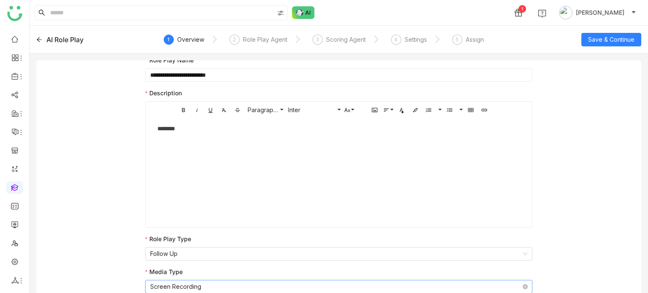
click at [243, 289] on nz-select-item "Screen Recording" at bounding box center [338, 286] width 377 height 13
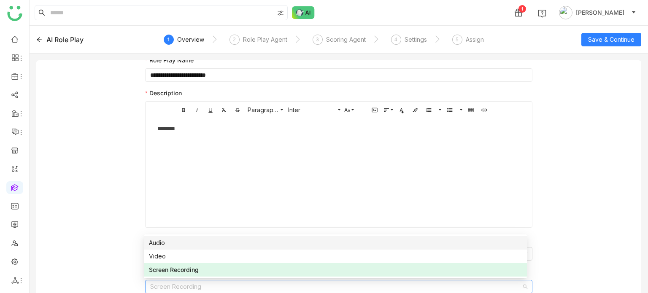
click at [209, 244] on div "Audio" at bounding box center [335, 242] width 373 height 9
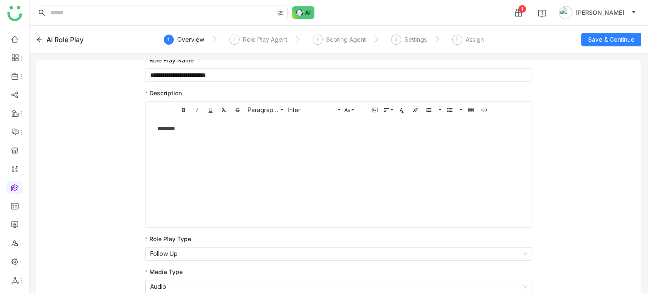
click at [635, 31] on div "AI Role Play 1 Overview 2 Role Play Agent 3 Scoring Agent 4 Settings 5 Assign S…" at bounding box center [339, 40] width 618 height 28
click at [635, 33] on button "Save & Continue" at bounding box center [611, 39] width 60 height 13
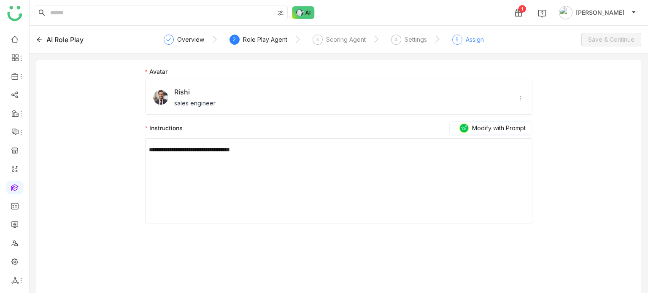
click at [465, 44] on div "5 Assign" at bounding box center [468, 42] width 32 height 15
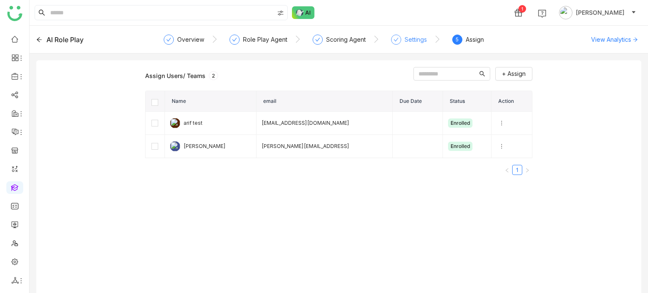
click at [421, 40] on div "Settings" at bounding box center [415, 40] width 22 height 10
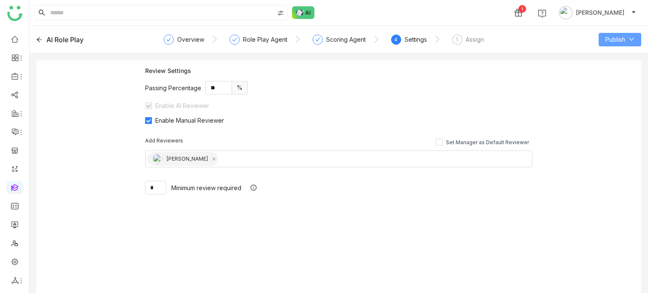
click at [621, 37] on span "Publish" at bounding box center [615, 39] width 20 height 9
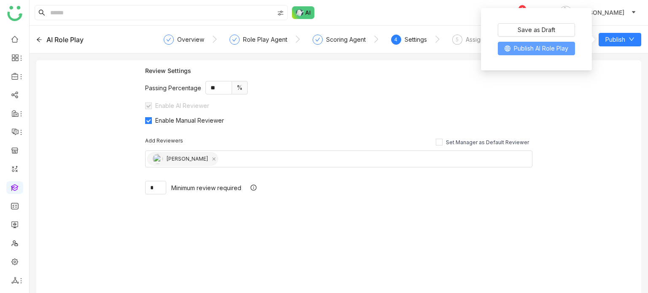
click at [561, 52] on span "Publish AI Role Play" at bounding box center [541, 48] width 54 height 9
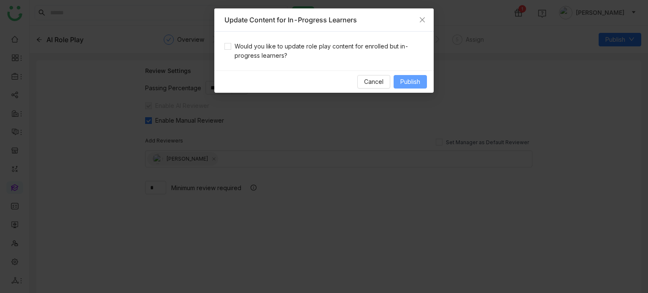
drag, startPoint x: 319, startPoint y: 49, endPoint x: 406, endPoint y: 82, distance: 93.0
click at [320, 50] on span "Would you like to update role play content for enrolled but in-progress learner…" at bounding box center [327, 51] width 192 height 19
click at [409, 83] on span "Publish" at bounding box center [410, 81] width 20 height 9
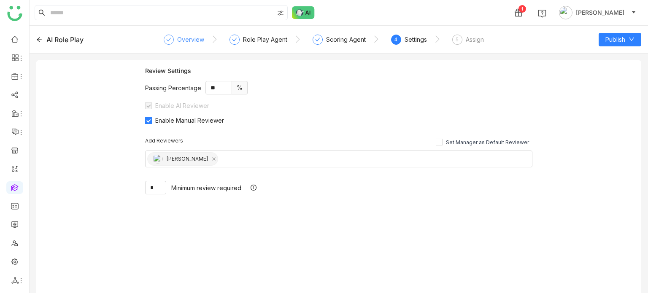
click at [199, 38] on div "Overview" at bounding box center [190, 40] width 27 height 10
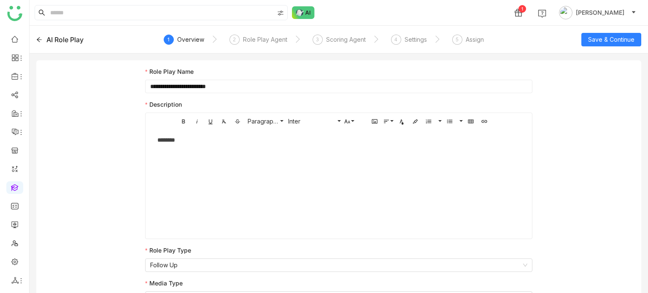
scroll to position [11, 0]
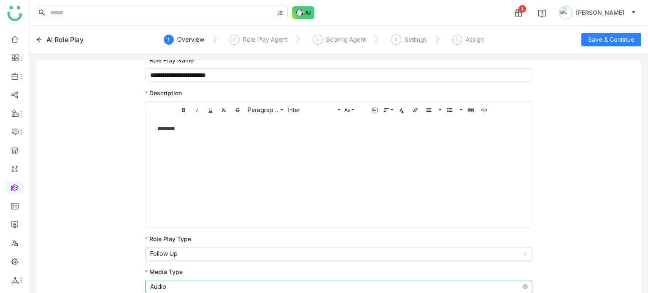
click at [204, 286] on nz-select-item "Audio" at bounding box center [338, 286] width 377 height 13
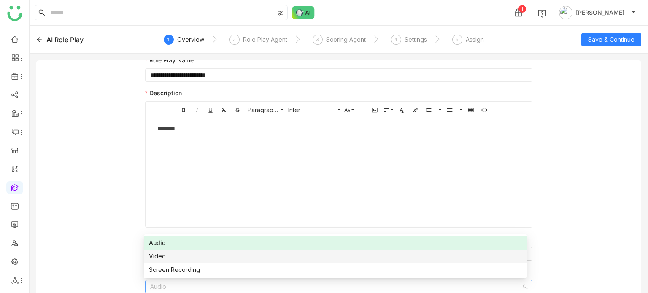
click at [211, 255] on div "Video" at bounding box center [335, 256] width 373 height 9
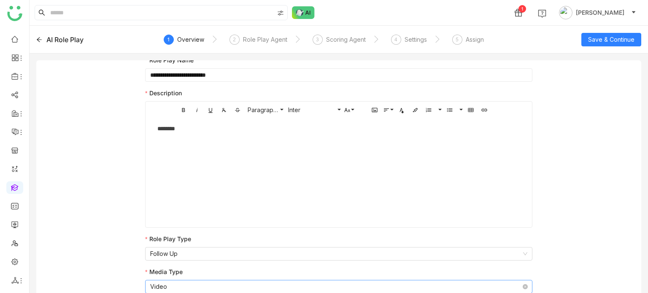
click at [173, 288] on nz-select-item "Video" at bounding box center [338, 286] width 377 height 13
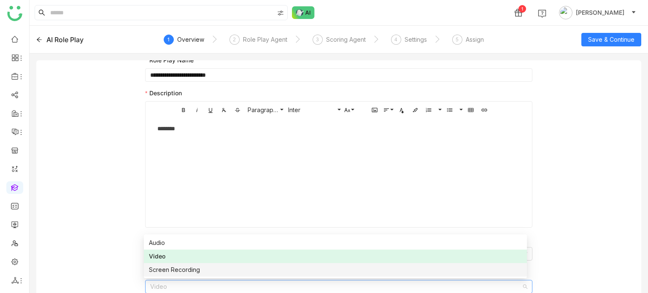
click at [185, 273] on div "Screen Recording" at bounding box center [335, 269] width 373 height 9
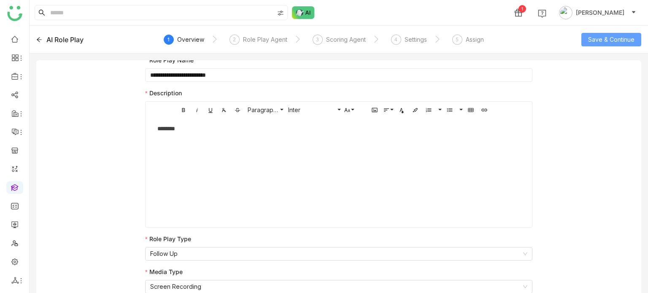
click at [619, 43] on span "Save & Continue" at bounding box center [611, 39] width 46 height 9
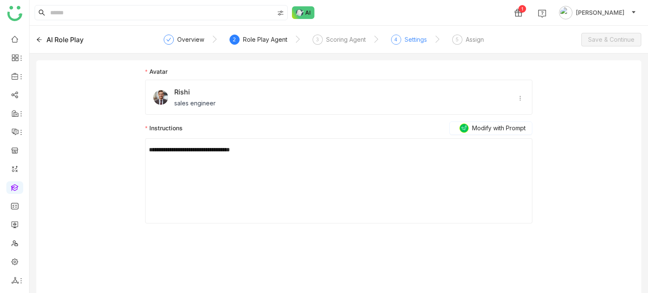
click at [412, 43] on div "Settings" at bounding box center [415, 40] width 22 height 10
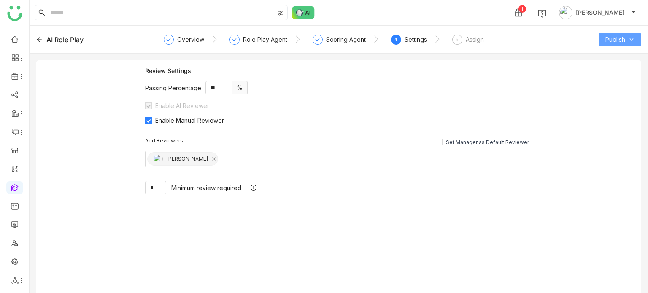
click at [628, 41] on button "Publish" at bounding box center [619, 39] width 43 height 13
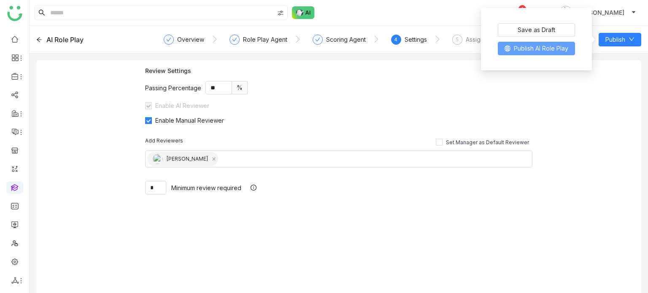
click at [520, 49] on span "Publish AI Role Play" at bounding box center [541, 48] width 54 height 9
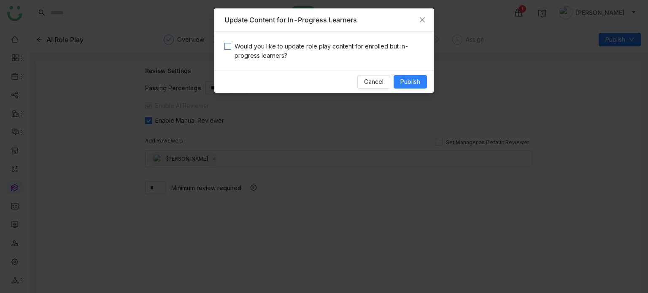
click at [332, 54] on span "Would you like to update role play content for enrolled but in-progress learner…" at bounding box center [327, 51] width 192 height 19
click at [403, 83] on span "Publish" at bounding box center [410, 81] width 20 height 9
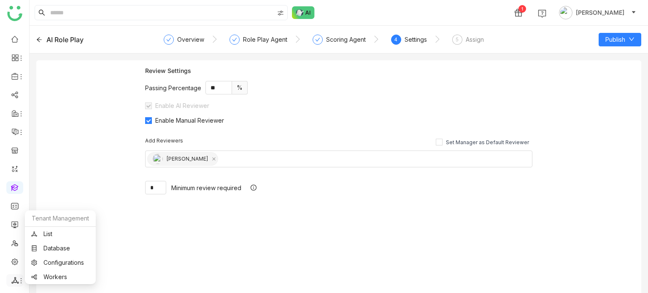
click at [15, 281] on icon at bounding box center [15, 281] width 8 height 8
click at [65, 236] on link "List" at bounding box center [60, 234] width 58 height 6
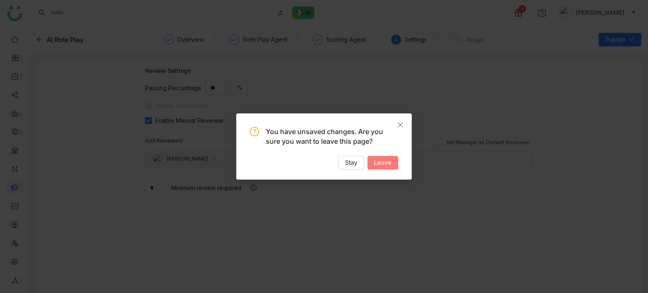
click at [388, 162] on span "Leave" at bounding box center [382, 162] width 17 height 9
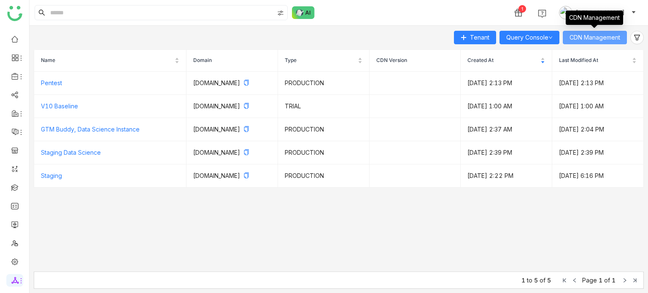
click at [606, 37] on span "CDN Management" at bounding box center [594, 37] width 51 height 9
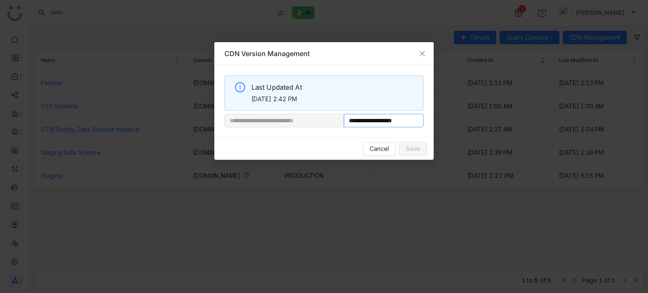
drag, startPoint x: 417, startPoint y: 121, endPoint x: 375, endPoint y: 121, distance: 41.3
click at [375, 121] on input "**********" at bounding box center [384, 120] width 80 height 13
paste input "**********"
type input "**********"
click at [420, 145] on button "Save" at bounding box center [413, 148] width 28 height 13
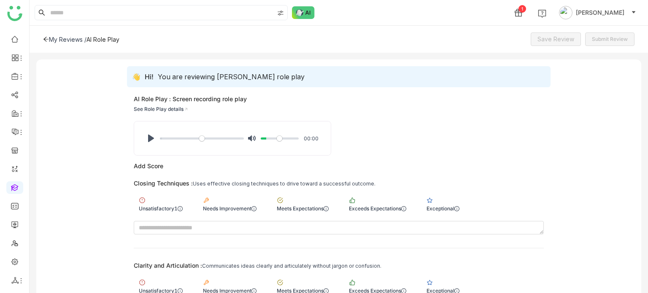
click at [487, 211] on div "Unsatisfactory1 Needs Improvement Meets Expectations Exceeds Expectations Excep…" at bounding box center [339, 204] width 410 height 24
click at [458, 207] on div "Exceptional" at bounding box center [442, 208] width 33 height 6
click at [445, 286] on div "Exceptional" at bounding box center [442, 286] width 43 height 24
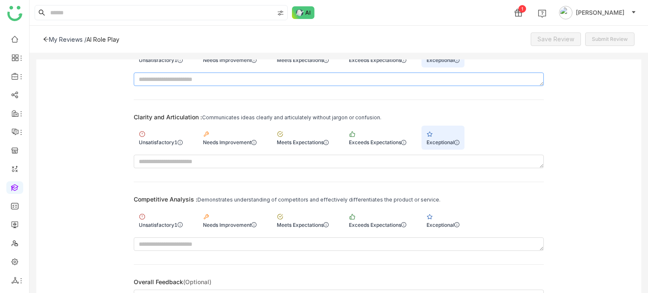
scroll to position [173, 0]
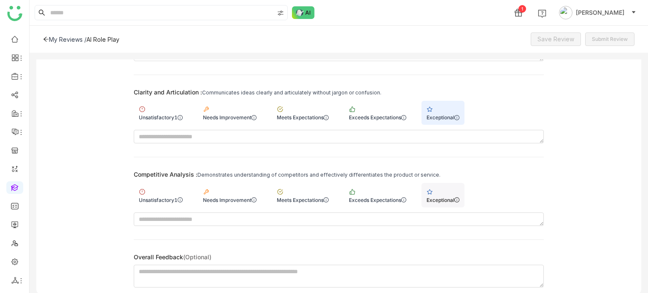
click at [459, 198] on div "Exceptional" at bounding box center [442, 200] width 33 height 6
click at [555, 42] on span "Save Review" at bounding box center [555, 39] width 37 height 9
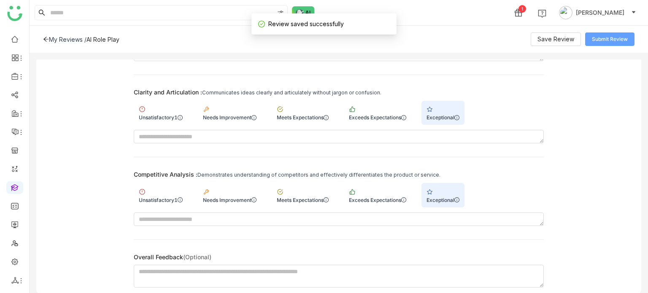
click at [619, 40] on span "Submit Review" at bounding box center [610, 39] width 36 height 8
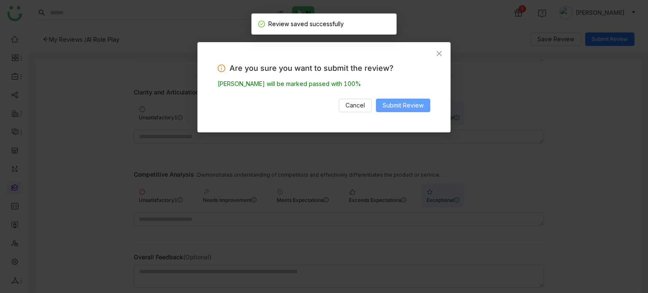
click at [393, 104] on span "Submit Review" at bounding box center [402, 105] width 41 height 9
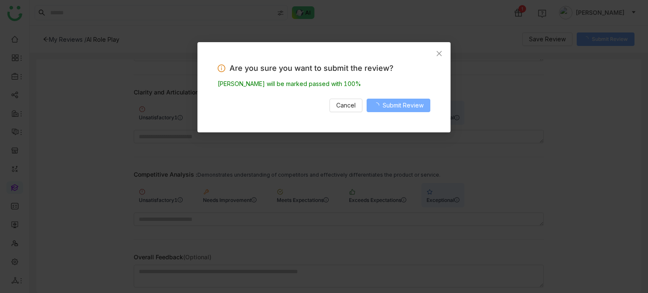
scroll to position [167, 0]
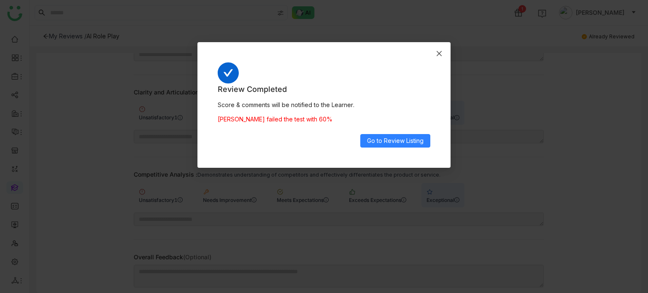
click at [437, 51] on icon "Close" at bounding box center [438, 53] width 5 height 5
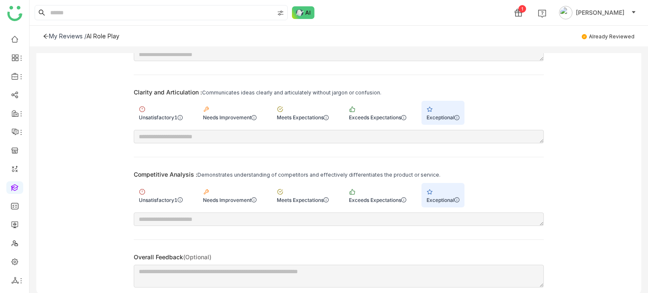
scroll to position [0, 0]
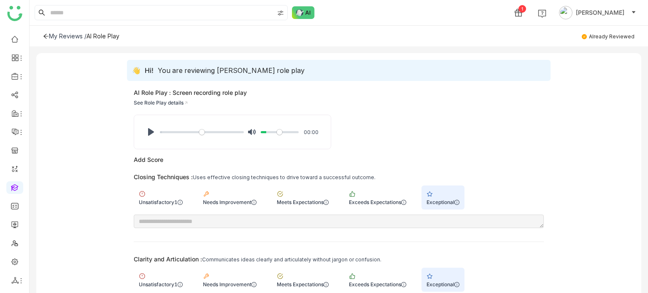
click at [46, 32] on div "My Reviews / AI Role Play Already Reviewed" at bounding box center [339, 36] width 618 height 21
click at [46, 35] on icon at bounding box center [46, 36] width 6 height 6
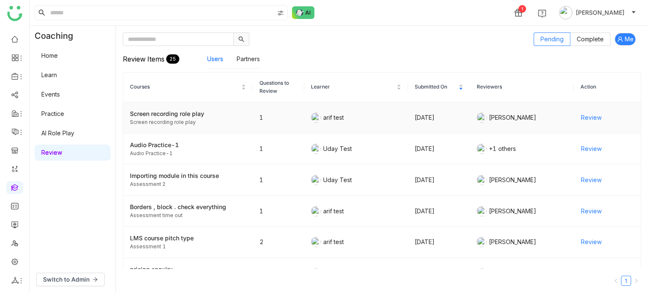
click at [218, 116] on div "Screen recording role play" at bounding box center [188, 113] width 116 height 9
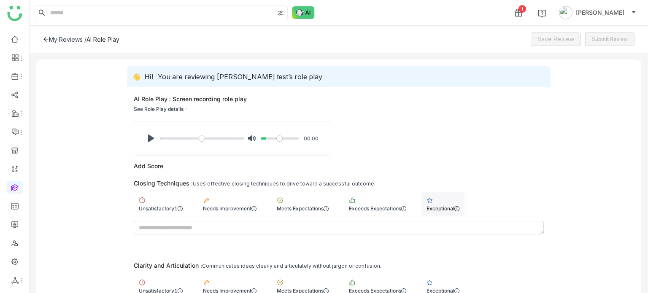
click at [456, 202] on div "Exceptional" at bounding box center [442, 204] width 43 height 24
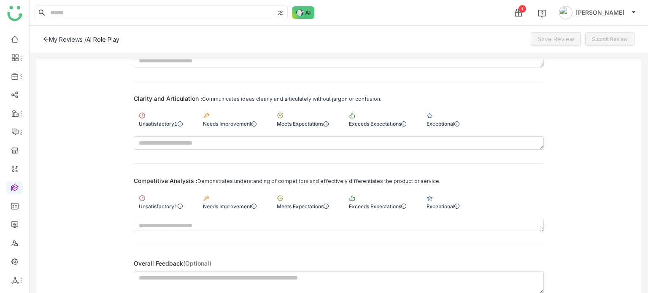
scroll to position [173, 0]
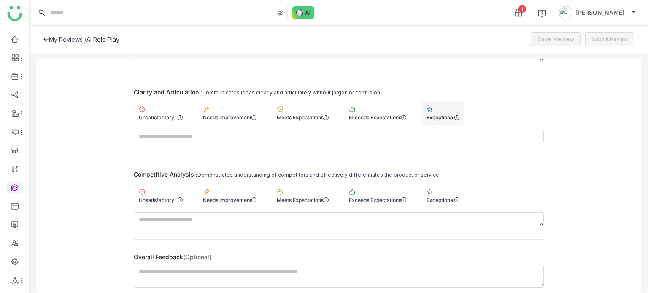
click at [433, 108] on img at bounding box center [429, 109] width 7 height 7
click at [439, 180] on div "Competitive Analysis : Demonstrates understanding of competitors and effectivel…" at bounding box center [339, 198] width 410 height 55
click at [433, 189] on img at bounding box center [429, 191] width 7 height 7
click at [573, 32] on div "My Reviews / AI Role Play Save Review Submit Review" at bounding box center [339, 39] width 618 height 27
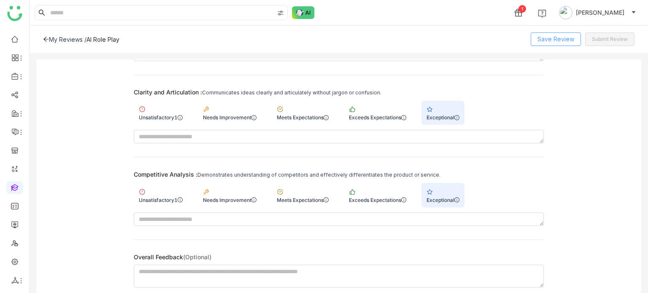
click at [573, 35] on span "Save Review" at bounding box center [555, 39] width 37 height 9
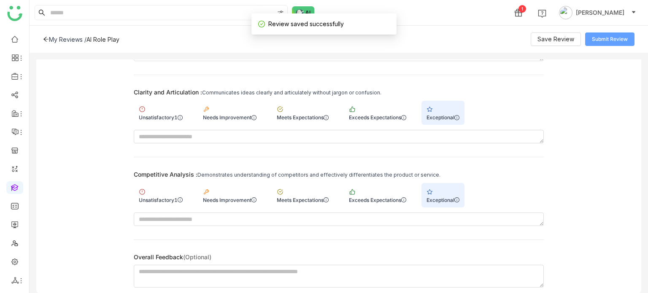
click at [617, 41] on span "Submit Review" at bounding box center [610, 39] width 36 height 8
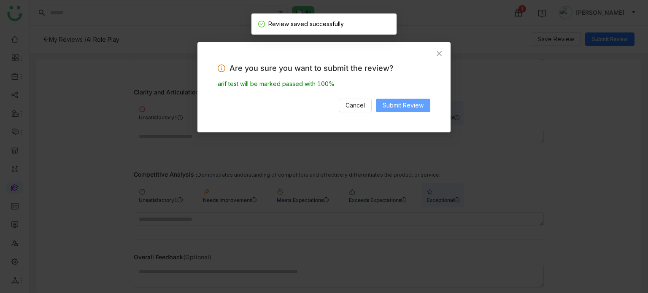
click at [423, 104] on span "Submit Review" at bounding box center [402, 105] width 41 height 9
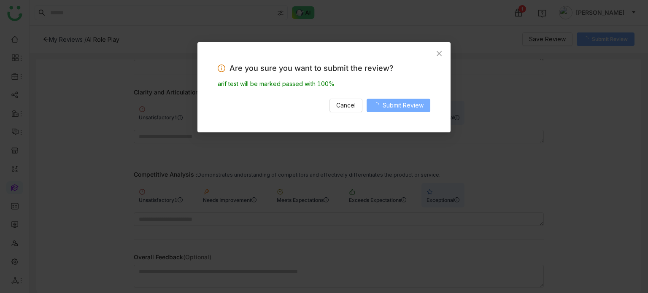
scroll to position [167, 0]
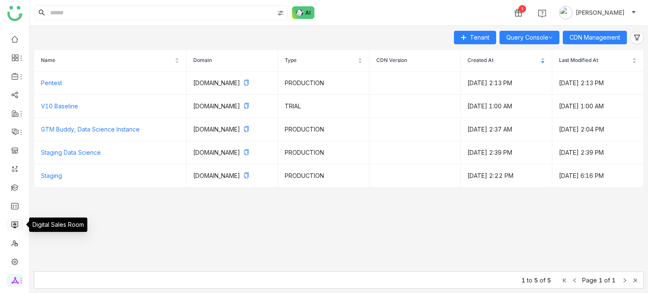
click at [16, 228] on link at bounding box center [15, 224] width 8 height 7
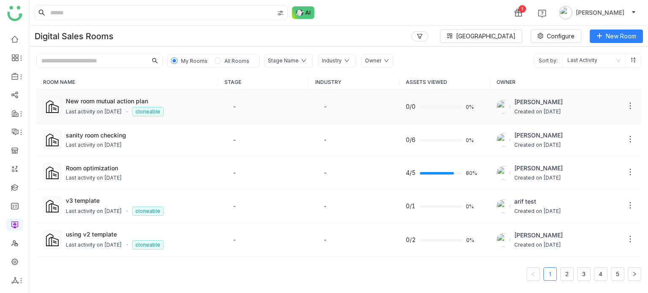
click at [145, 115] on div "Last activity on [DATE] cloneable" at bounding box center [138, 111] width 145 height 9
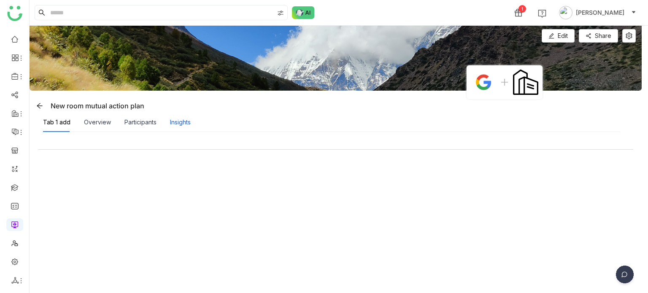
click at [177, 119] on div "Insights" at bounding box center [180, 122] width 21 height 9
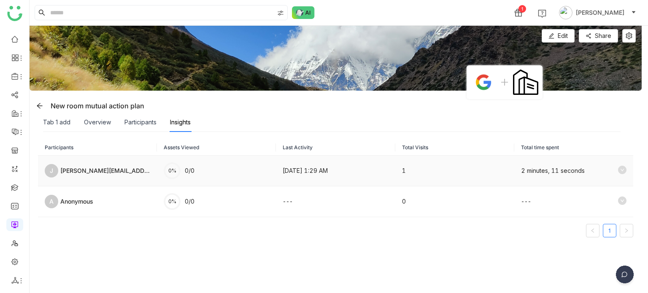
click at [292, 165] on td "[DATE] 1:29 AM" at bounding box center [335, 171] width 119 height 31
click at [618, 170] on icon at bounding box center [622, 170] width 8 height 8
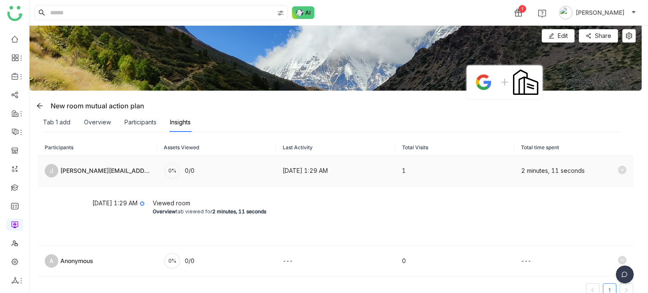
scroll to position [19, 0]
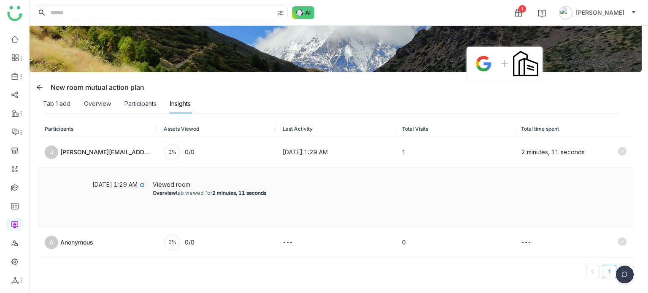
click at [229, 186] on div "Viewed room" at bounding box center [390, 184] width 474 height 9
drag, startPoint x: 280, startPoint y: 188, endPoint x: 160, endPoint y: 188, distance: 119.3
click at [160, 188] on div "Viewed room Overview tab viewed for 2 minutes, 11 seconds" at bounding box center [390, 190] width 474 height 20
click at [160, 188] on div "Viewed room" at bounding box center [390, 184] width 474 height 9
drag, startPoint x: 151, startPoint y: 184, endPoint x: 194, endPoint y: 182, distance: 42.7
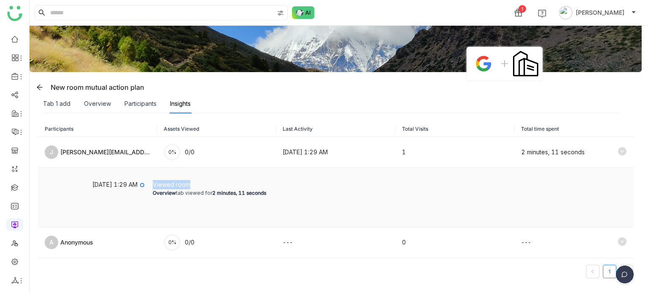
click at [194, 183] on li "Oct 4, 2025, 1:29 AM Viewed room Overview tab viewed for 2 minutes, 11 seconds" at bounding box center [335, 197] width 565 height 29
click at [232, 189] on div "Overview tab viewed for 2 minutes, 11 seconds" at bounding box center [390, 193] width 474 height 8
drag, startPoint x: 280, startPoint y: 190, endPoint x: 164, endPoint y: 193, distance: 115.6
click at [129, 190] on li "Oct 4, 2025, 1:29 AM Viewed room Overview tab viewed for 2 minutes, 11 seconds" at bounding box center [335, 197] width 565 height 29
click at [238, 195] on b "2 minutes, 11 seconds" at bounding box center [239, 193] width 54 height 6
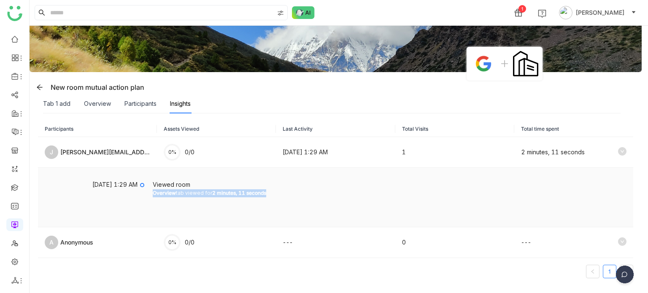
click at [300, 198] on div "Viewed room Overview tab viewed for 2 minutes, 11 seconds" at bounding box center [390, 190] width 474 height 20
click at [43, 87] on icon at bounding box center [39, 87] width 7 height 7
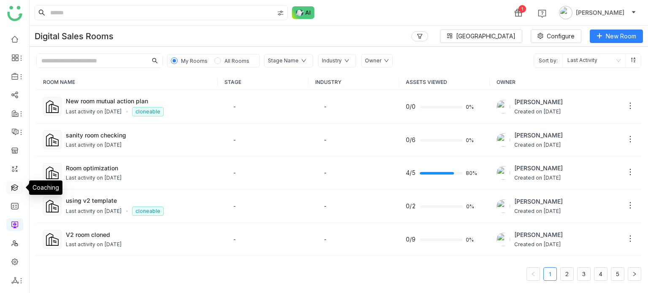
click at [15, 188] on link at bounding box center [15, 186] width 8 height 7
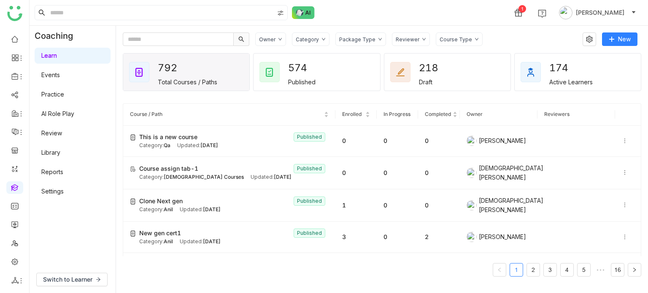
click at [76, 124] on div "Learn Events Practice AI Role Play Review Library Reports Settings" at bounding box center [73, 123] width 86 height 155
click at [74, 117] on link "AI Role Play" at bounding box center [57, 113] width 33 height 7
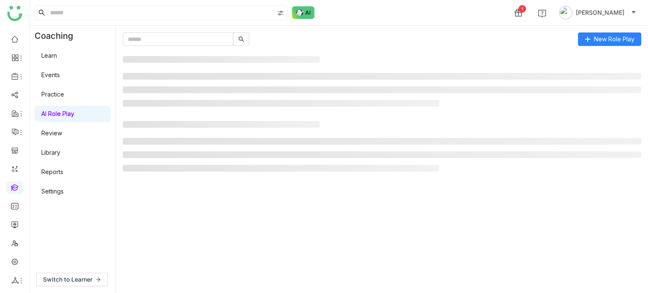
click at [74, 117] on link "AI Role Play" at bounding box center [57, 113] width 33 height 7
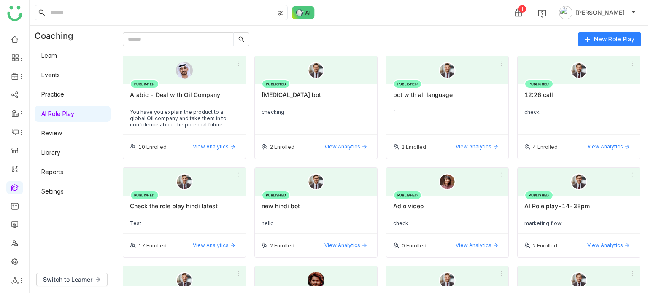
click at [459, 25] on div "1 Arif uddin" at bounding box center [339, 12] width 618 height 25
click at [19, 41] on link at bounding box center [15, 38] width 8 height 7
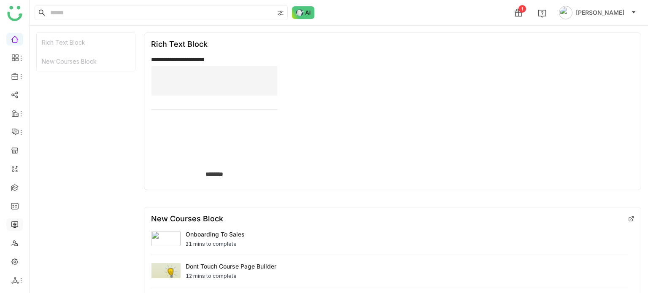
click at [12, 222] on link at bounding box center [15, 224] width 8 height 7
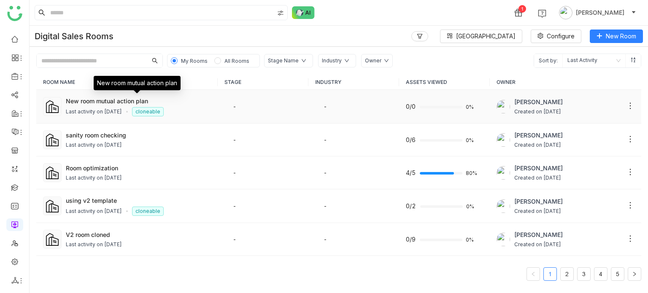
click at [91, 98] on div "New room mutual action plan" at bounding box center [138, 101] width 145 height 9
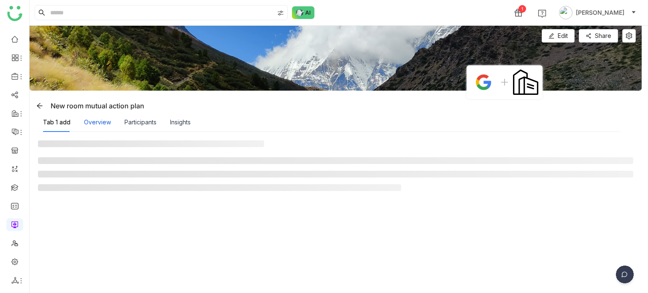
click at [87, 118] on div "Overview" at bounding box center [97, 122] width 27 height 9
click at [137, 126] on div "Participants" at bounding box center [140, 122] width 32 height 9
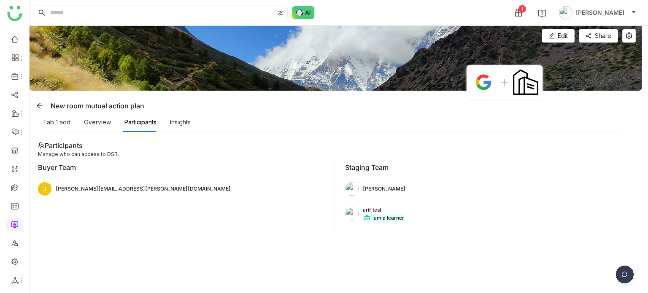
click at [188, 127] on div "Insights" at bounding box center [180, 122] width 21 height 19
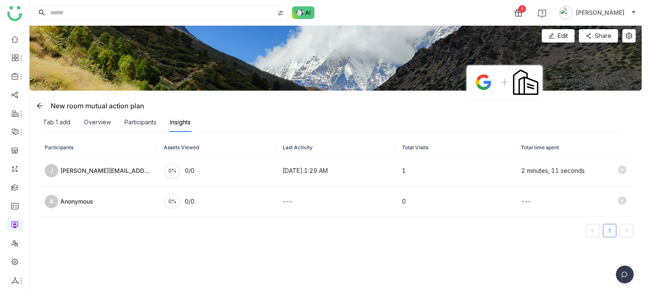
click at [38, 108] on icon at bounding box center [39, 105] width 7 height 7
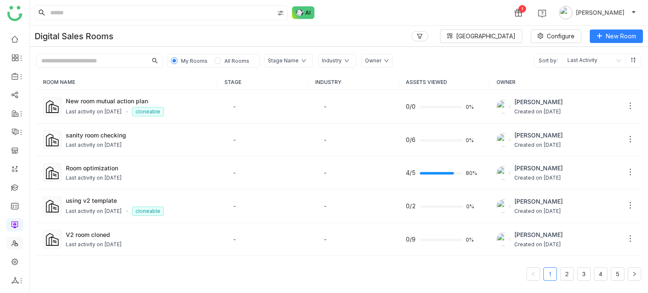
click at [15, 246] on link at bounding box center [15, 242] width 8 height 7
click at [12, 264] on link at bounding box center [15, 261] width 8 height 7
click at [12, 265] on link at bounding box center [15, 261] width 8 height 7
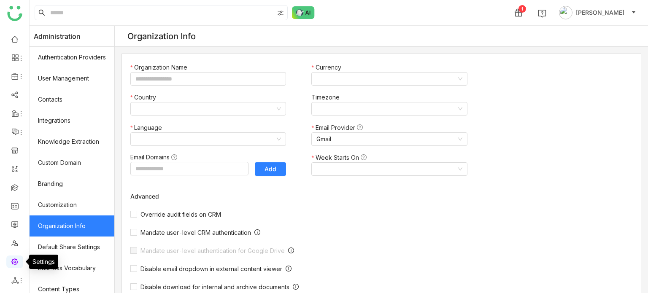
click at [12, 265] on link at bounding box center [15, 261] width 8 height 7
type input "*******"
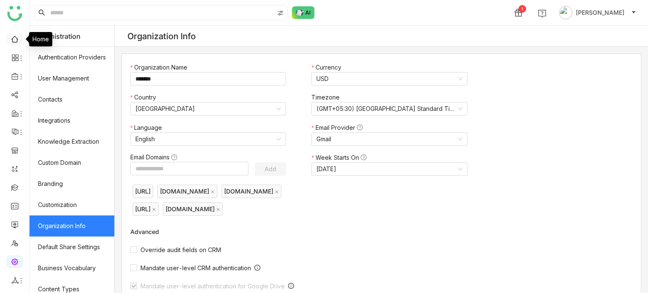
click at [12, 41] on link at bounding box center [15, 38] width 8 height 7
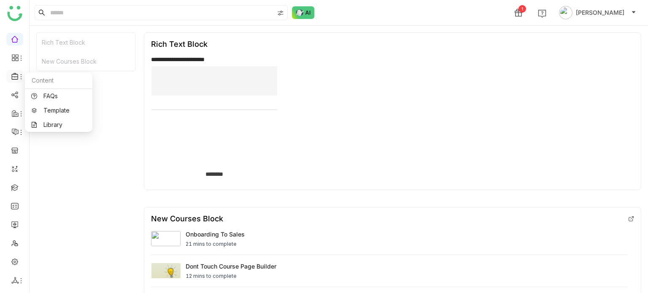
click at [15, 77] on icon at bounding box center [14, 76] width 6 height 7
click at [36, 127] on link "Library" at bounding box center [58, 125] width 55 height 6
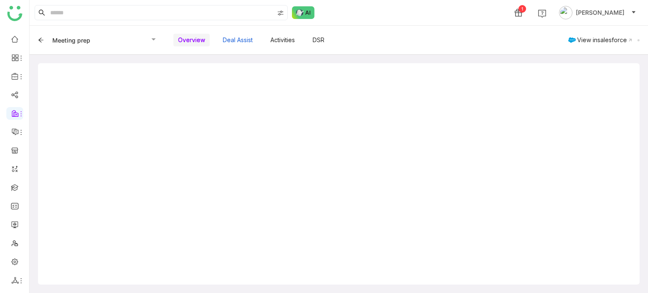
click at [245, 43] on button "Deal Assist" at bounding box center [237, 40] width 39 height 14
click at [278, 43] on button "Activities" at bounding box center [283, 40] width 34 height 14
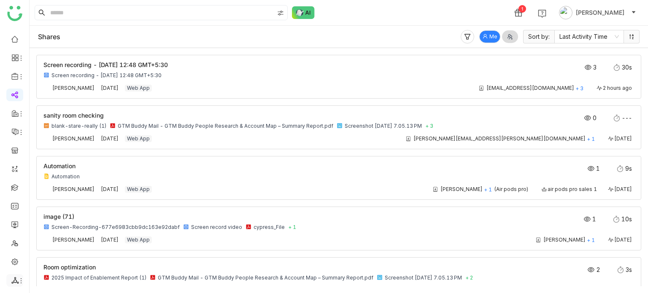
click at [13, 281] on icon at bounding box center [15, 281] width 8 height 8
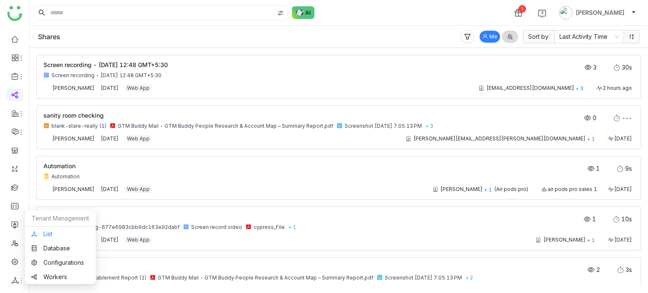
click at [58, 237] on link "List" at bounding box center [60, 234] width 58 height 6
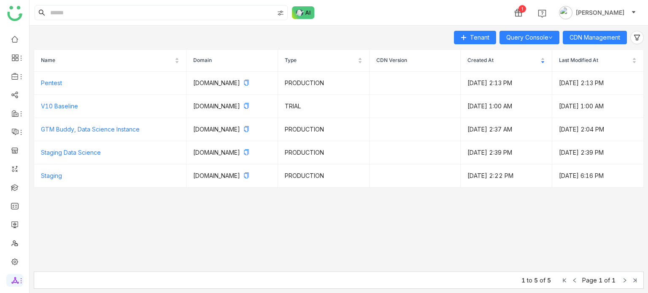
click at [604, 48] on div "Name Domain Type CDN Version Created At Last Modified At Pentest [DOMAIN_NAME] …" at bounding box center [339, 167] width 610 height 244
click at [613, 38] on span "CDN Management" at bounding box center [594, 37] width 51 height 9
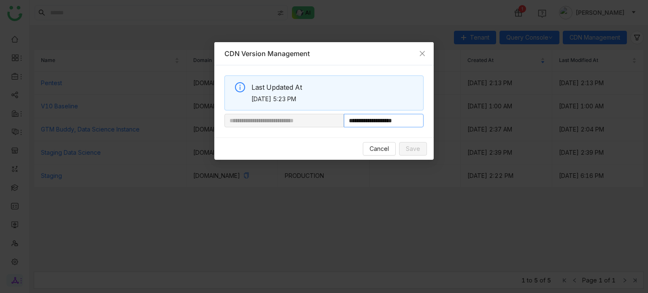
drag, startPoint x: 373, startPoint y: 122, endPoint x: 410, endPoint y: 121, distance: 37.1
click at [410, 121] on input "**********" at bounding box center [384, 120] width 80 height 13
paste input "**********"
type input "**********"
click at [410, 148] on span "Save" at bounding box center [413, 148] width 14 height 9
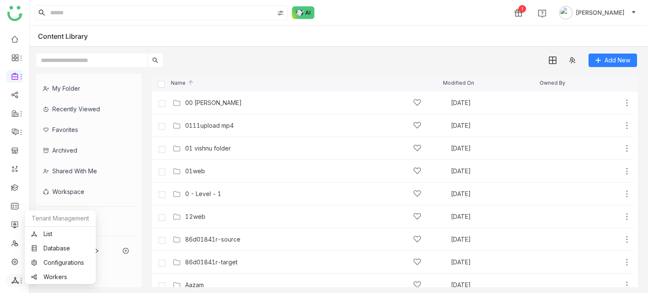
click at [22, 280] on icon at bounding box center [21, 280] width 7 height 7
click at [67, 237] on link "List" at bounding box center [60, 234] width 58 height 6
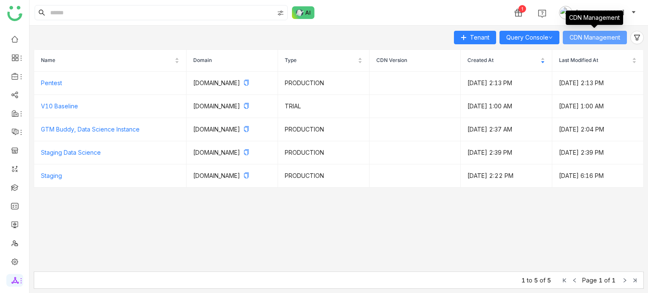
click at [608, 39] on span "CDN Management" at bounding box center [594, 37] width 51 height 9
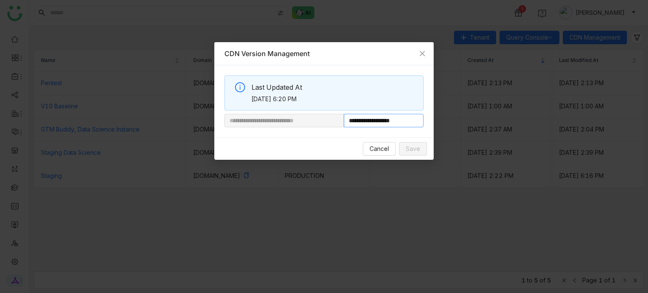
drag, startPoint x: 371, startPoint y: 121, endPoint x: 407, endPoint y: 124, distance: 36.4
click at [407, 124] on input "**********" at bounding box center [384, 120] width 80 height 13
paste input "**********"
type input "**********"
click at [412, 150] on span "Save" at bounding box center [413, 148] width 14 height 9
